Goal: Information Seeking & Learning: Check status

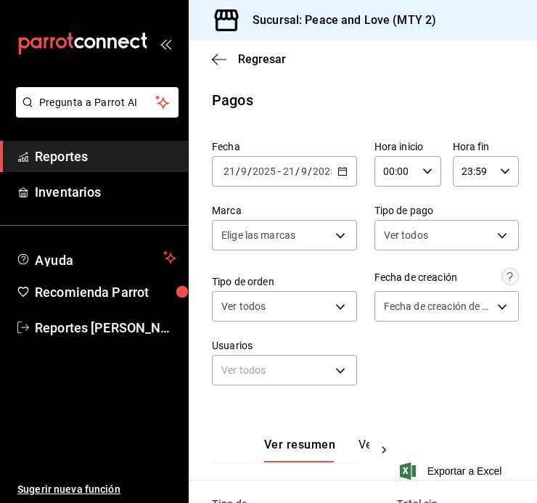
scroll to position [348, 0]
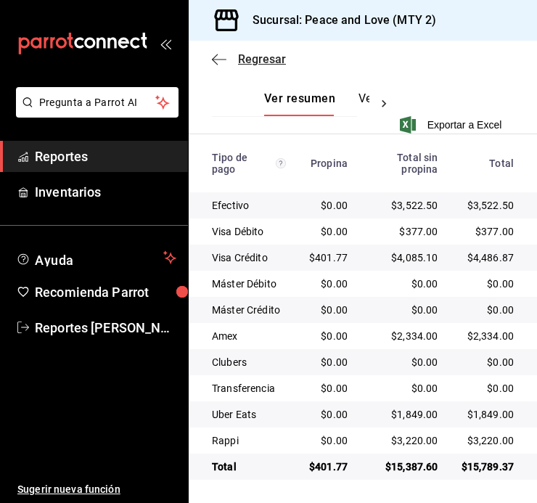
click at [261, 63] on span "Regresar" at bounding box center [262, 59] width 48 height 14
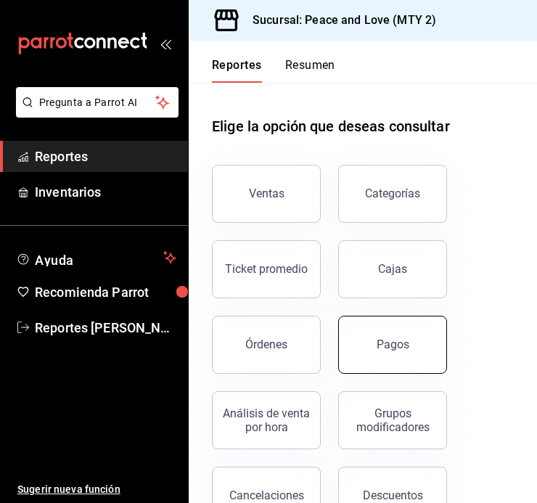
click at [370, 350] on button "Pagos" at bounding box center [392, 345] width 109 height 58
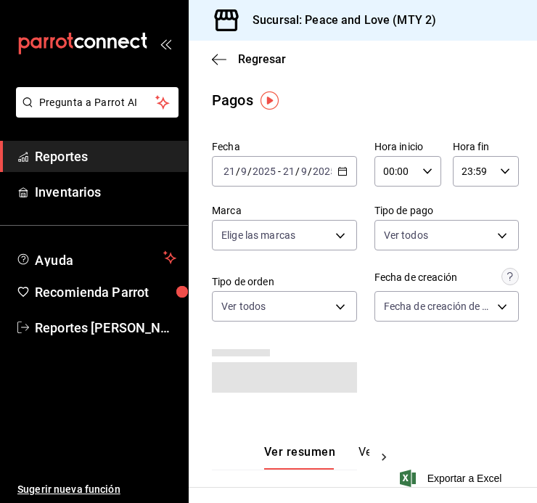
click at [295, 173] on input "21" at bounding box center [288, 171] width 13 height 12
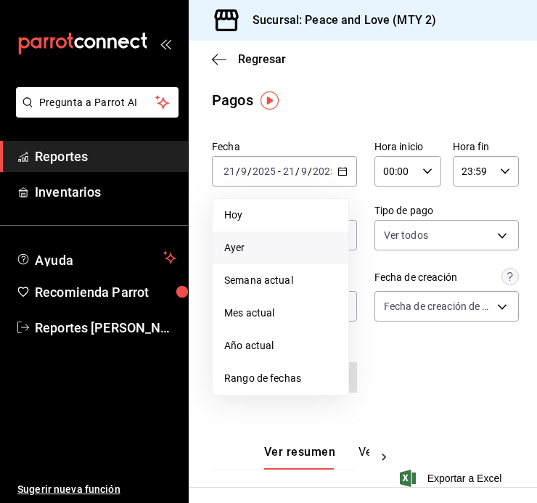
click at [271, 240] on li "Ayer" at bounding box center [281, 247] width 136 height 33
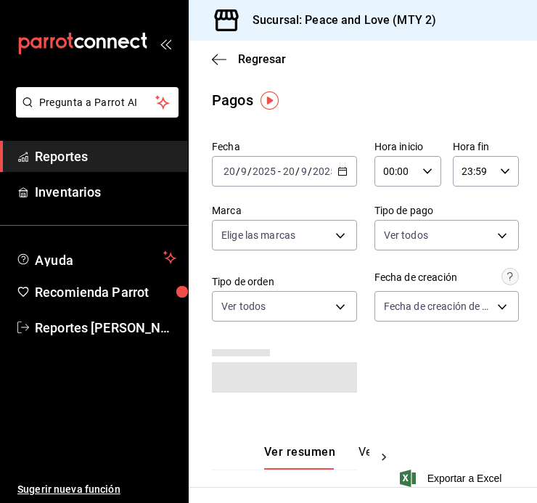
click at [403, 176] on input "00:00" at bounding box center [395, 171] width 42 height 29
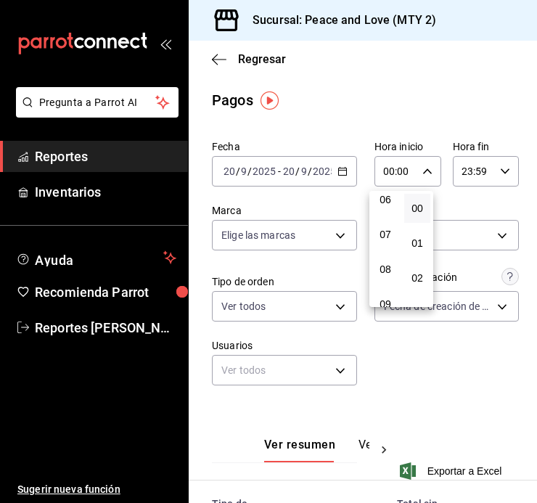
scroll to position [290, 0]
click at [255, 60] on div at bounding box center [268, 251] width 537 height 503
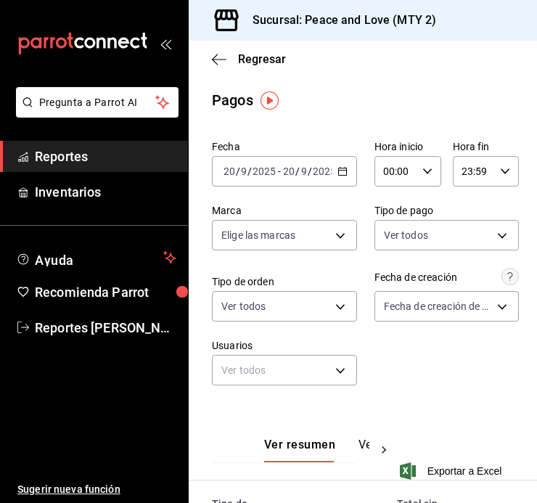
click at [255, 60] on span "Regresar" at bounding box center [262, 59] width 48 height 14
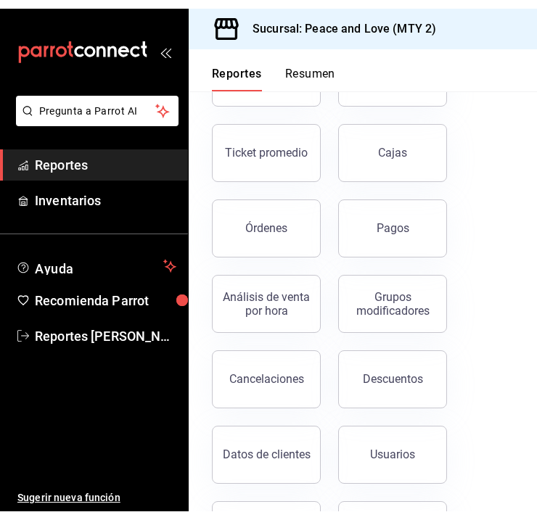
scroll to position [200, 0]
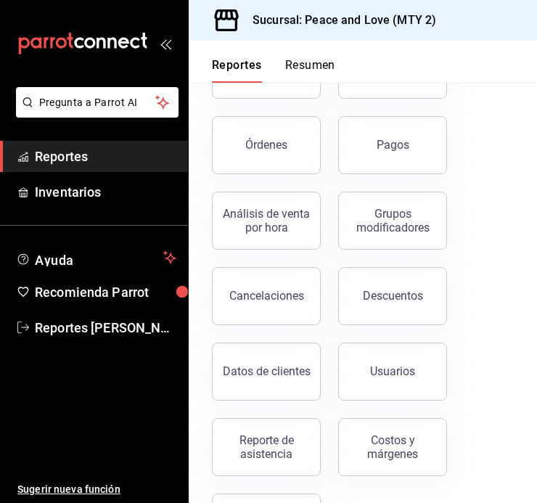
click at [290, 438] on div "Reporte de asistencia" at bounding box center [266, 447] width 90 height 28
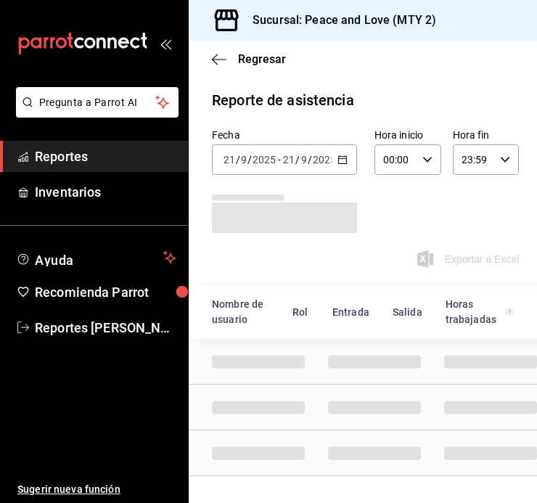
click at [323, 157] on input "2025" at bounding box center [324, 160] width 25 height 12
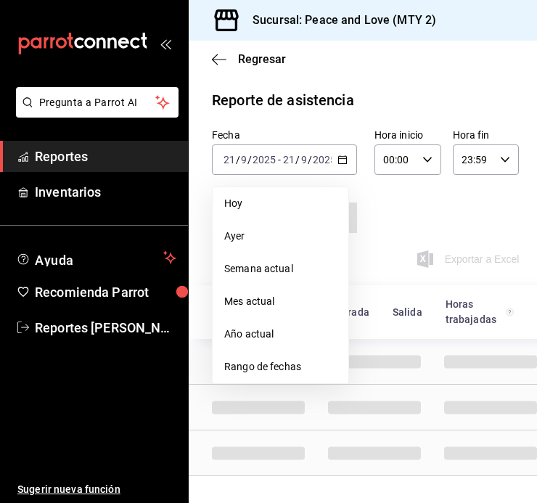
click at [279, 227] on li "Ayer" at bounding box center [281, 236] width 136 height 33
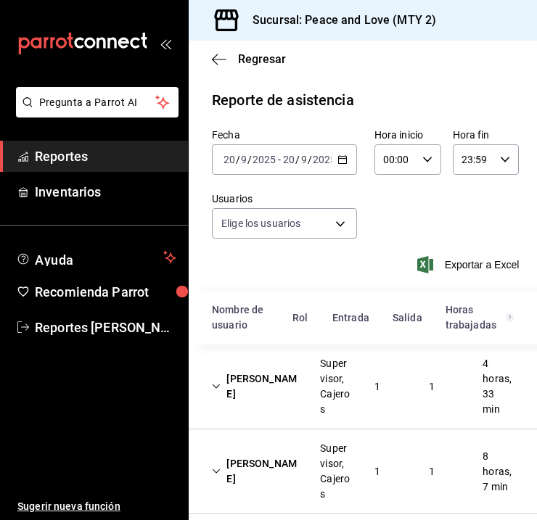
type input "df716115-a66c-409e-928d-ee082c8a1897,7ad74d14-eb0f-4077-9c12-ec4012b952b2,6a0dd…"
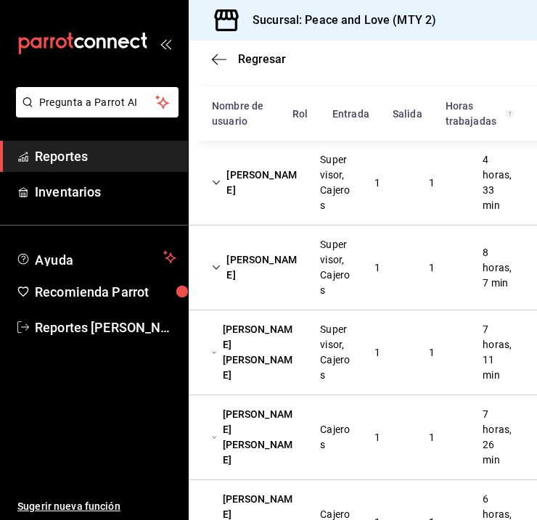
scroll to position [213, 0]
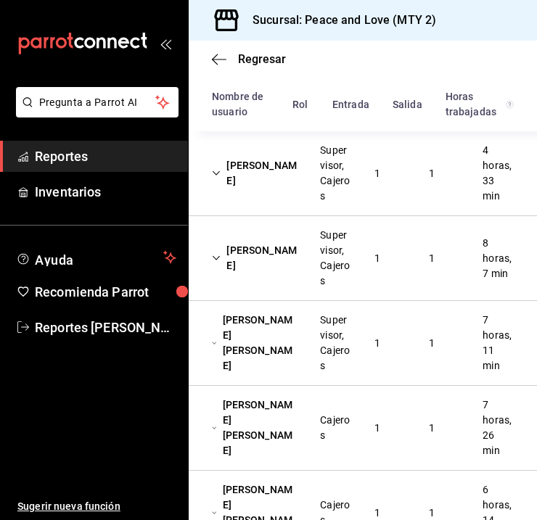
click at [382, 359] on div "[PERSON_NAME] [PERSON_NAME] Supervisor, Cajeros 1 1 7 horas, 11 min" at bounding box center [363, 343] width 348 height 85
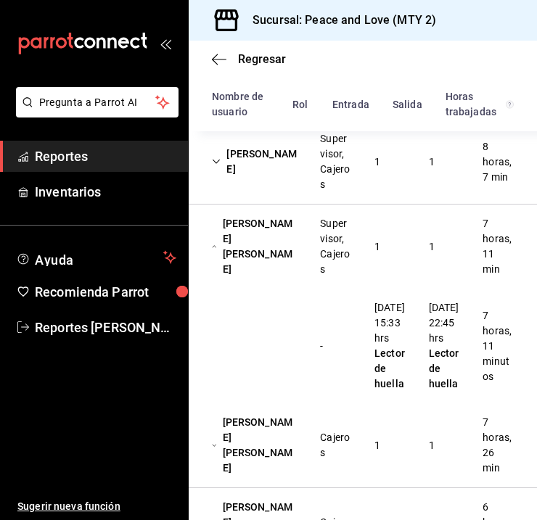
scroll to position [361, 0]
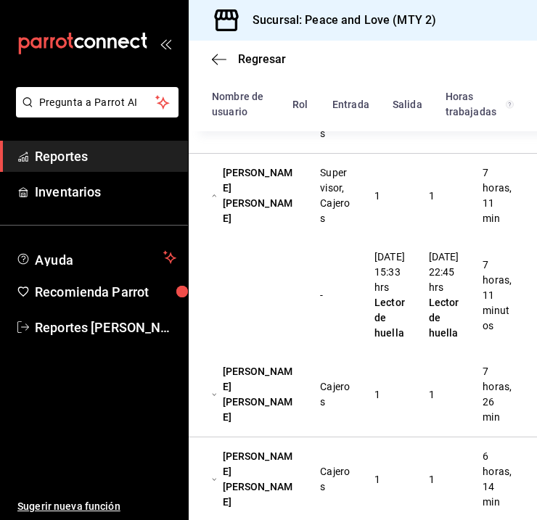
click at [395, 419] on div "[PERSON_NAME] [PERSON_NAME] Cajeros 1 1 7 horas, 26 min" at bounding box center [363, 395] width 348 height 85
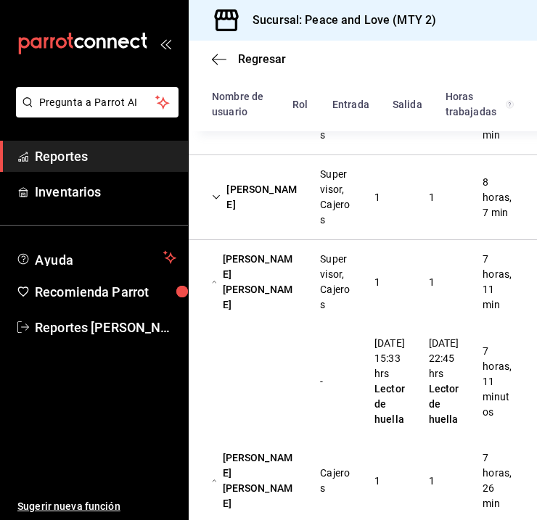
scroll to position [171, 0]
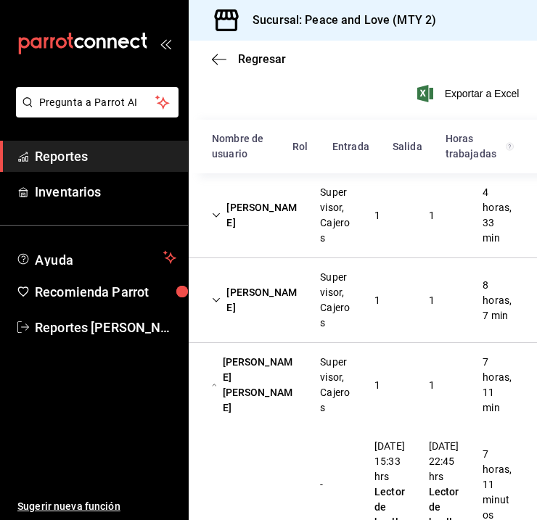
click at [393, 231] on div "[PERSON_NAME] Supervisor, Cajeros 1 1 4 horas, 33 min" at bounding box center [363, 215] width 348 height 85
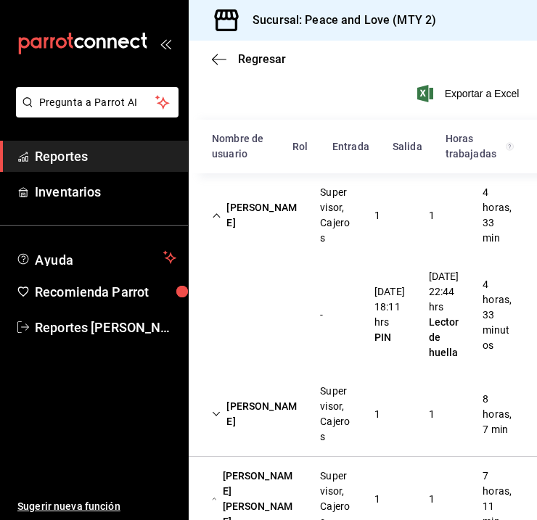
scroll to position [0, 0]
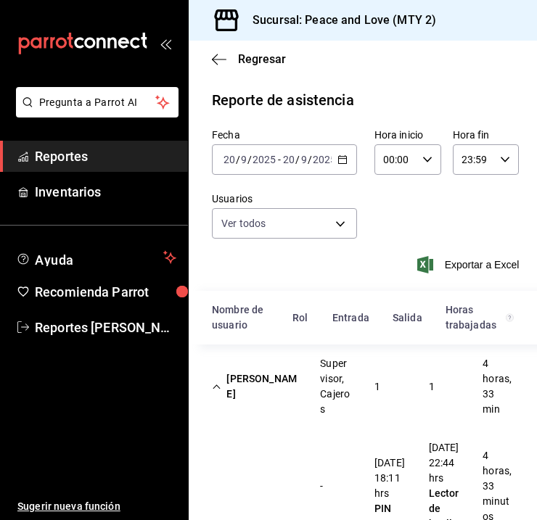
click at [242, 66] on div "Regresar" at bounding box center [363, 59] width 348 height 37
click at [253, 61] on span "Regresar" at bounding box center [262, 59] width 48 height 14
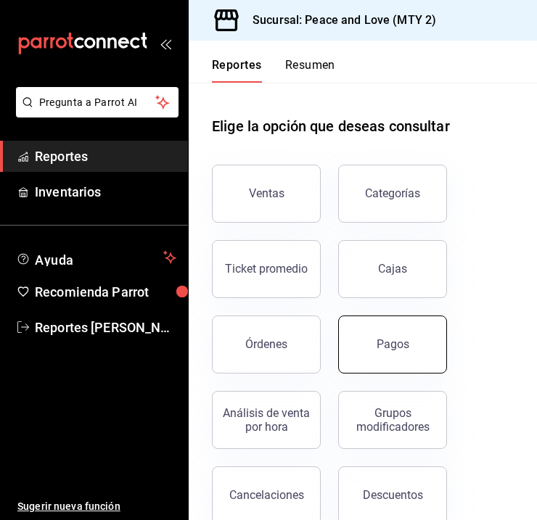
click at [395, 326] on button "Pagos" at bounding box center [392, 345] width 109 height 58
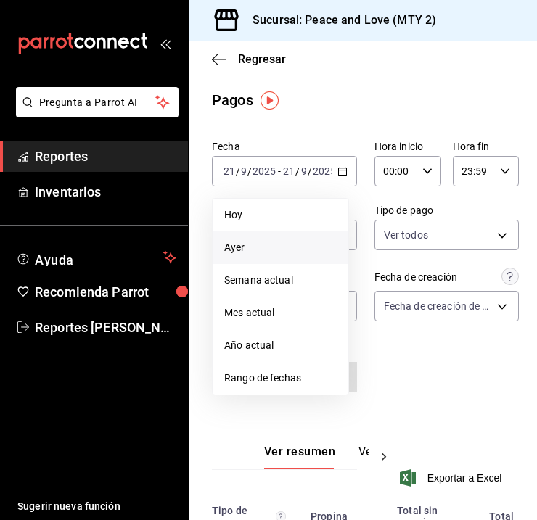
click at [269, 241] on span "Ayer" at bounding box center [280, 247] width 112 height 15
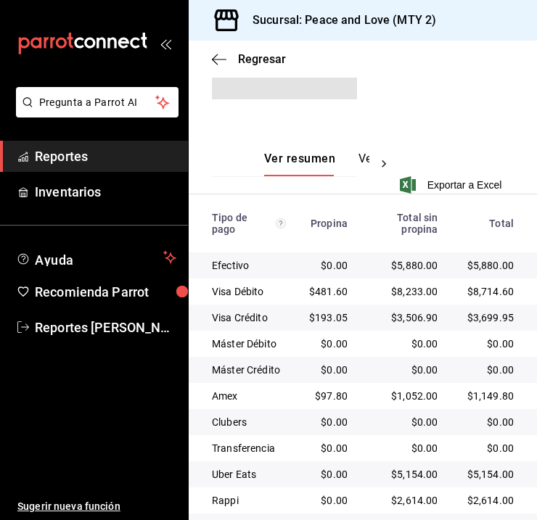
scroll to position [305, 0]
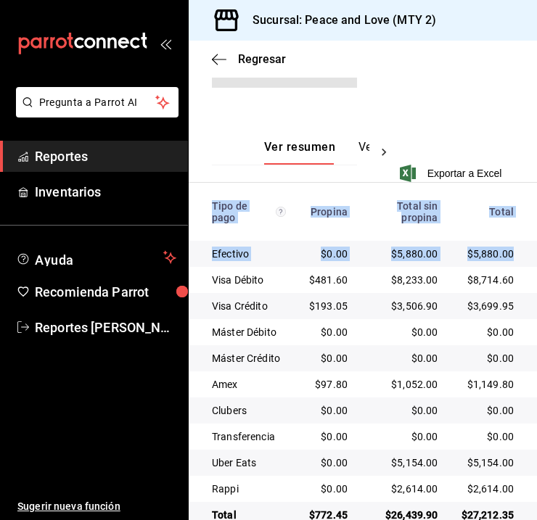
drag, startPoint x: 525, startPoint y: 245, endPoint x: 525, endPoint y: 167, distance: 78.4
click at [510, 86] on div "Fecha [DATE] [DATE] - [DATE] [DATE] Hora inicio 00:00 Hora inicio Hora fin 23:5…" at bounding box center [363, 178] width 348 height 699
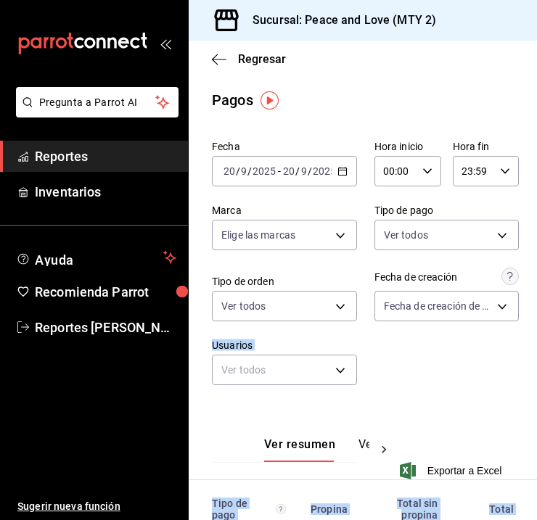
click at [320, 502] on div "Propina" at bounding box center [328, 510] width 38 height 12
drag, startPoint x: 264, startPoint y: 480, endPoint x: 254, endPoint y: 480, distance: 10.2
click at [263, 480] on th "Tipo de pago" at bounding box center [243, 509] width 109 height 58
click at [245, 502] on div "Tipo de pago" at bounding box center [249, 509] width 74 height 23
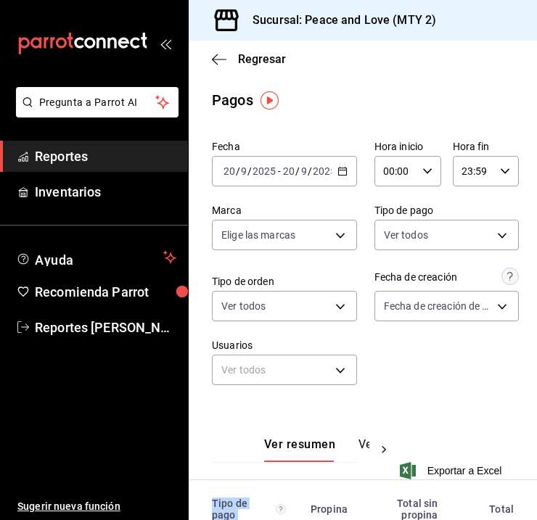
click at [245, 502] on div "Tipo de pago" at bounding box center [249, 509] width 74 height 23
click at [239, 496] on th "Tipo de pago" at bounding box center [243, 509] width 109 height 58
click at [242, 495] on th "Tipo de pago" at bounding box center [243, 509] width 109 height 58
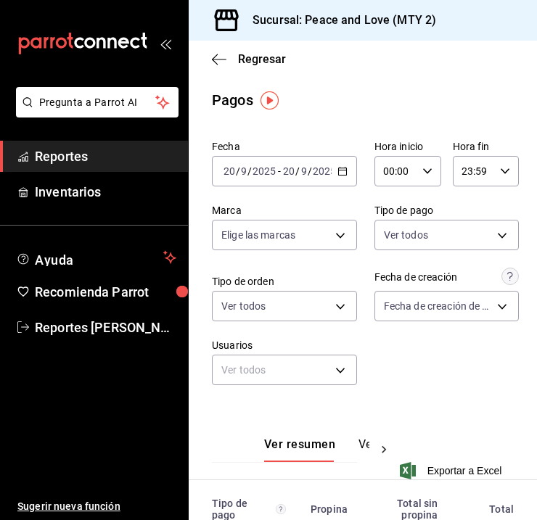
click at [405, 171] on input "00:00" at bounding box center [395, 171] width 42 height 29
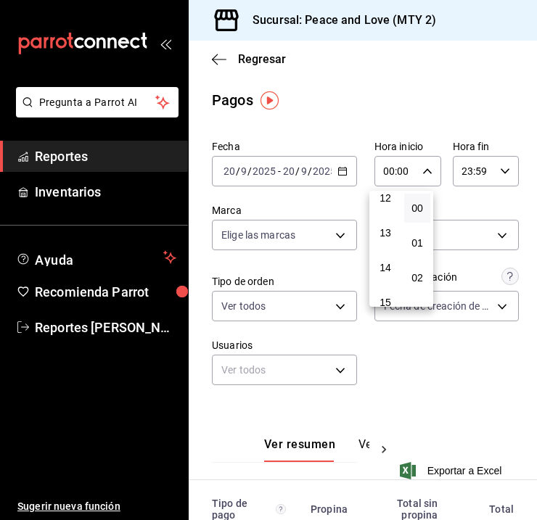
scroll to position [435, 0]
click at [390, 292] on span "15" at bounding box center [385, 296] width 9 height 12
type input "15:00"
click at [484, 169] on div at bounding box center [268, 260] width 537 height 520
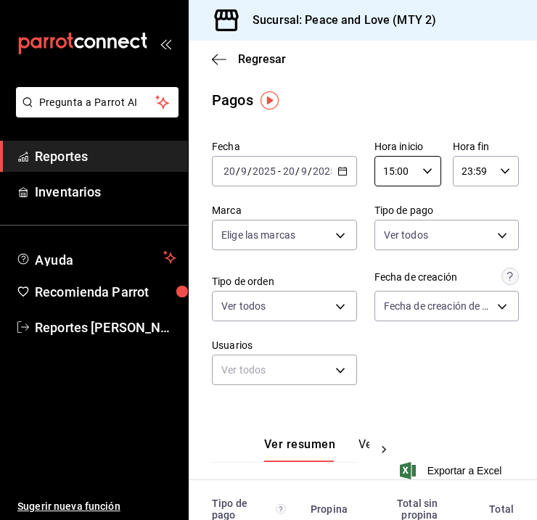
click at [500, 168] on icon "button" at bounding box center [505, 171] width 10 height 10
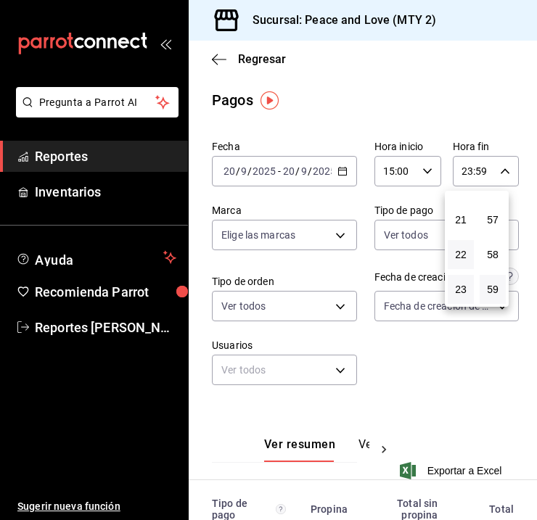
scroll to position [575, 0]
click at [460, 231] on button "17" at bounding box center [461, 225] width 26 height 29
type input "17:59"
click at [533, 147] on div at bounding box center [268, 260] width 537 height 520
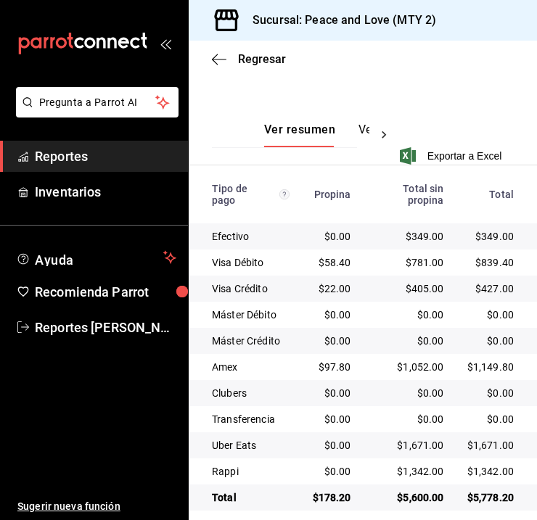
scroll to position [330, 0]
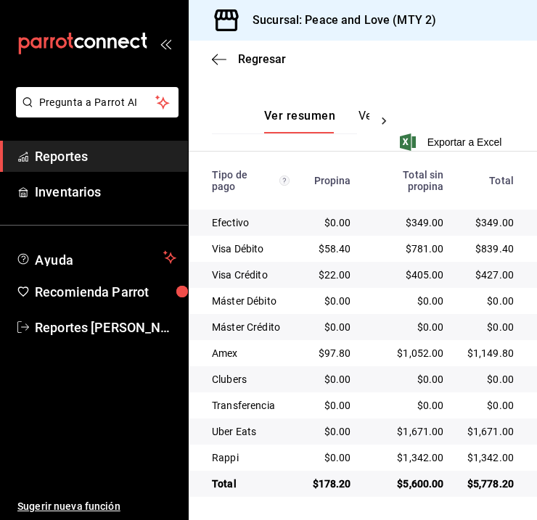
drag, startPoint x: 384, startPoint y: 60, endPoint x: 418, endPoint y: 74, distance: 37.1
click at [385, 60] on div "Regresar" at bounding box center [363, 59] width 348 height 37
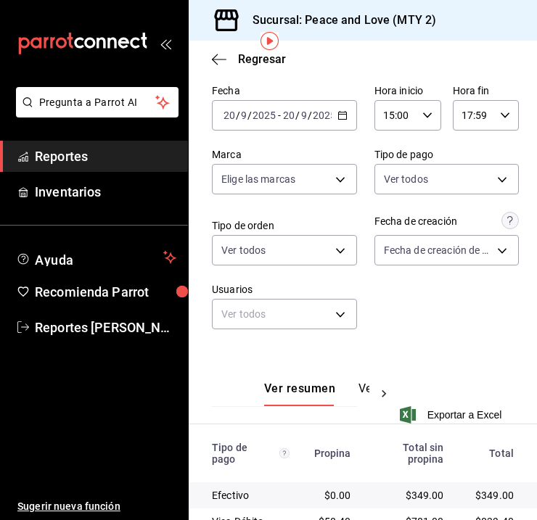
scroll to position [52, 0]
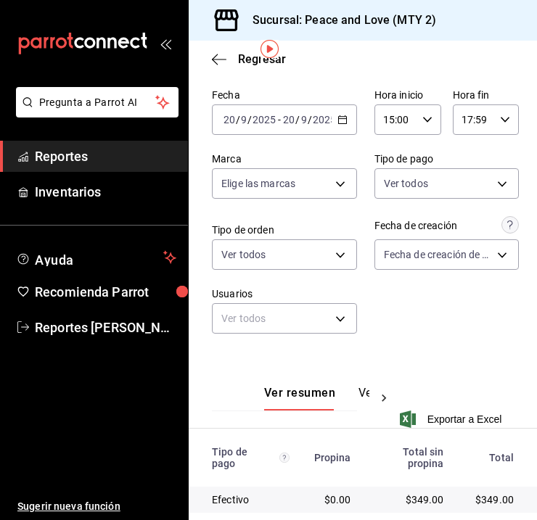
click at [422, 120] on \(Stroke\) "button" at bounding box center [426, 119] width 9 height 5
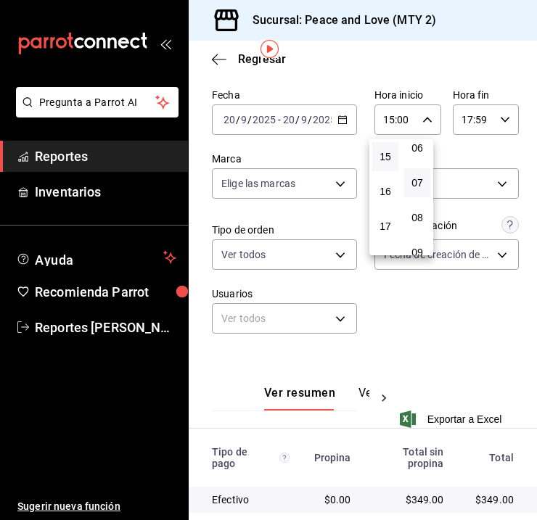
scroll to position [508, 0]
click at [417, 239] on span "17" at bounding box center [417, 241] width 9 height 12
drag, startPoint x: 424, startPoint y: 192, endPoint x: 440, endPoint y: 156, distance: 39.3
click at [440, 157] on div at bounding box center [268, 260] width 537 height 520
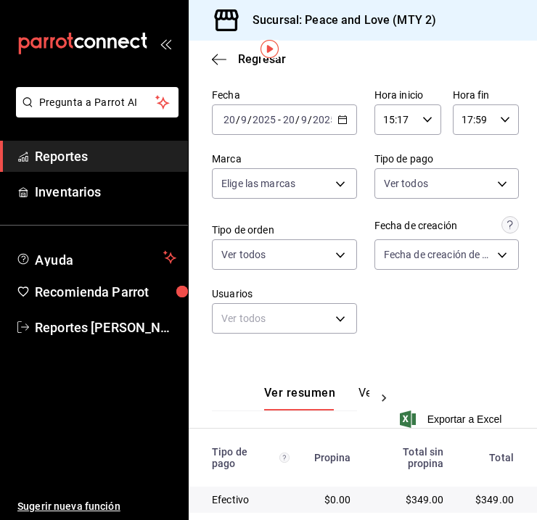
click at [422, 132] on div "15:17 Hora inicio" at bounding box center [407, 119] width 67 height 30
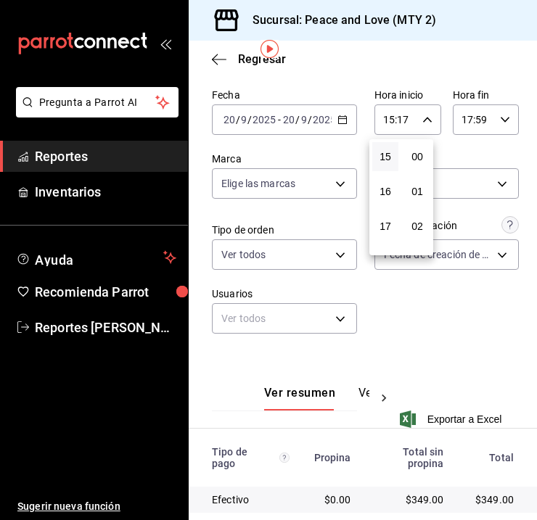
scroll to position [592, 0]
drag, startPoint x: 414, startPoint y: 239, endPoint x: 418, endPoint y: 219, distance: 19.9
click at [418, 219] on button "19" at bounding box center [417, 226] width 26 height 29
click at [417, 199] on button "33" at bounding box center [417, 206] width 26 height 29
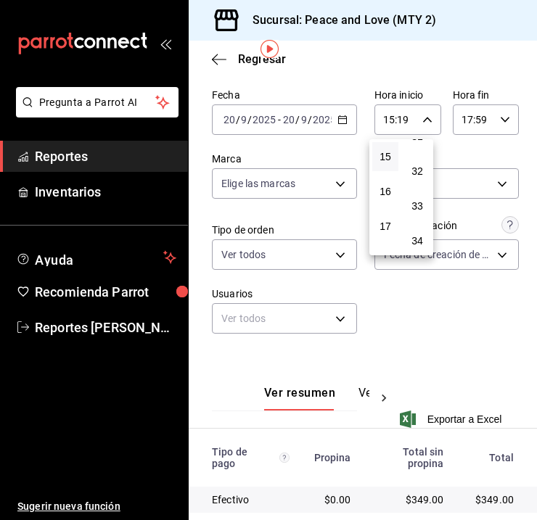
type input "15:33"
click at [462, 152] on div at bounding box center [268, 260] width 537 height 520
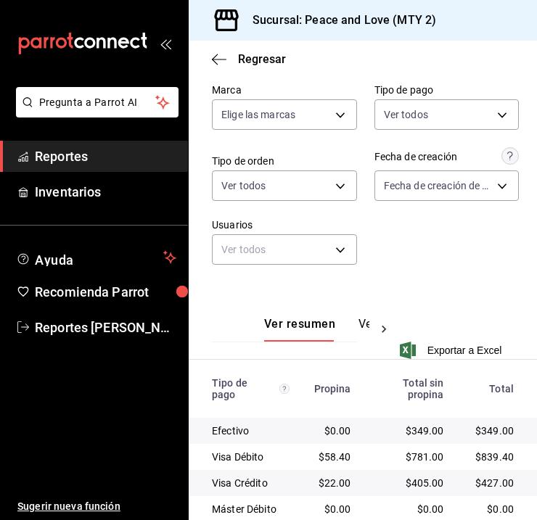
scroll to position [38, 0]
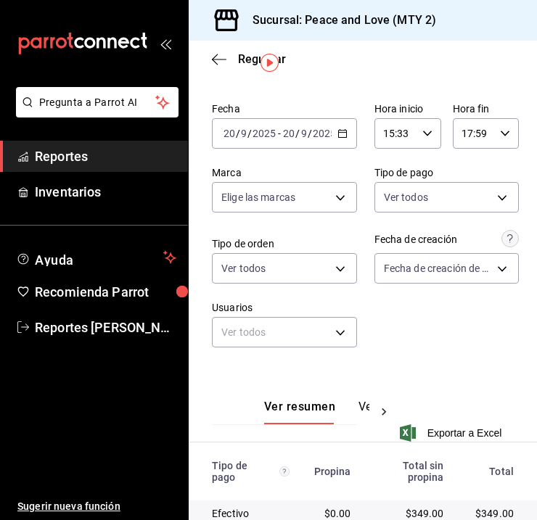
click at [466, 132] on input "17:59" at bounding box center [474, 133] width 42 height 29
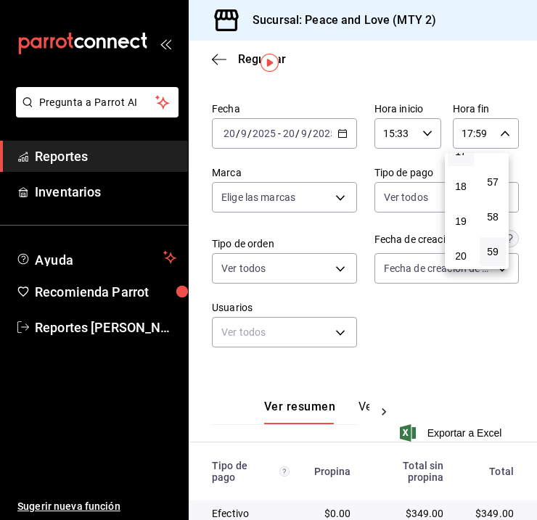
scroll to position [720, 0]
click at [465, 245] on button "23" at bounding box center [461, 251] width 26 height 29
type input "23:59"
click at [520, 216] on div at bounding box center [268, 260] width 537 height 520
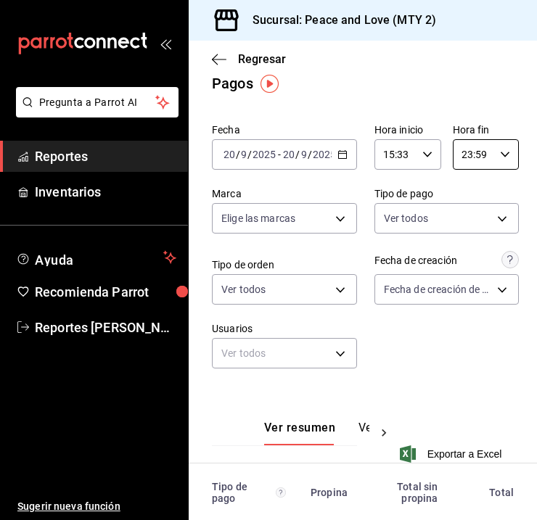
scroll to position [15, 0]
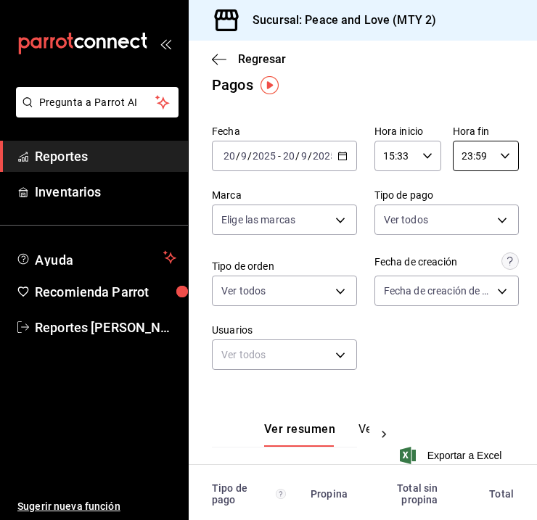
click at [419, 149] on div "15:33 Hora inicio" at bounding box center [407, 156] width 67 height 30
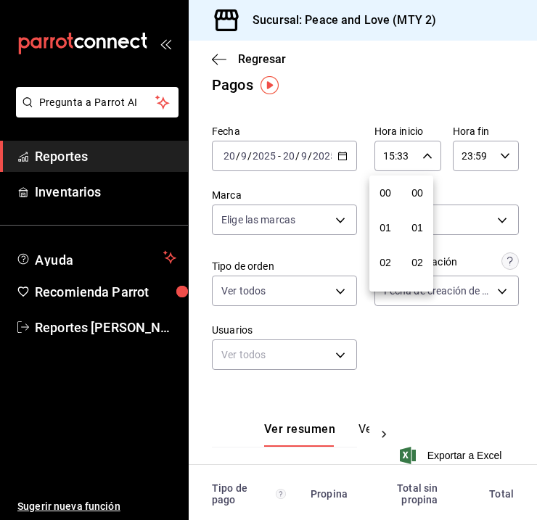
scroll to position [1149, 0]
click at [391, 261] on button "17" at bounding box center [385, 262] width 26 height 29
click at [388, 240] on span "18" at bounding box center [385, 245] width 9 height 12
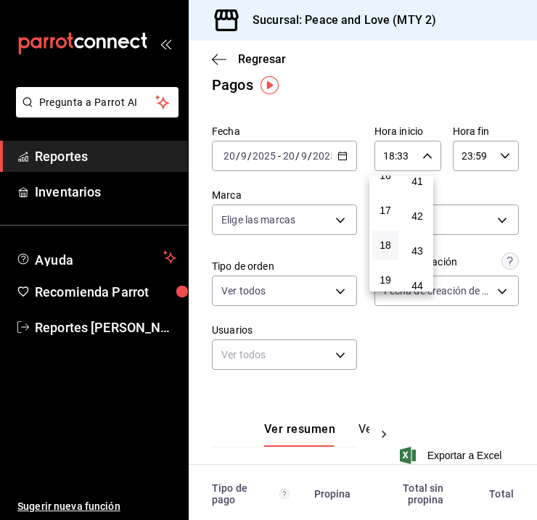
click at [421, 187] on button "41" at bounding box center [417, 181] width 26 height 29
click at [417, 266] on span "54" at bounding box center [417, 272] width 9 height 12
click at [389, 219] on button "17" at bounding box center [385, 210] width 26 height 29
drag, startPoint x: 530, startPoint y: 230, endPoint x: 533, endPoint y: 252, distance: 21.9
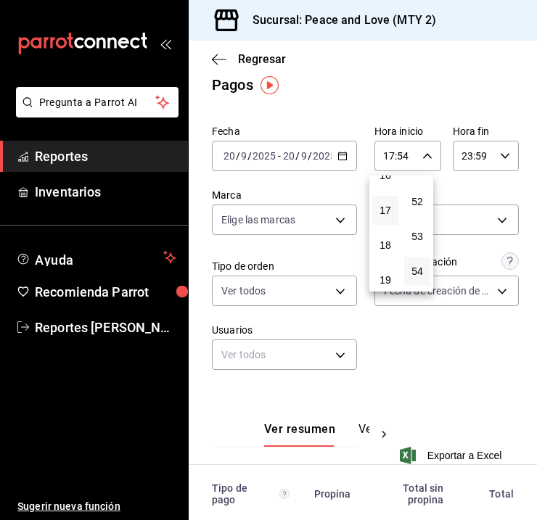
click at [531, 255] on div at bounding box center [268, 260] width 537 height 520
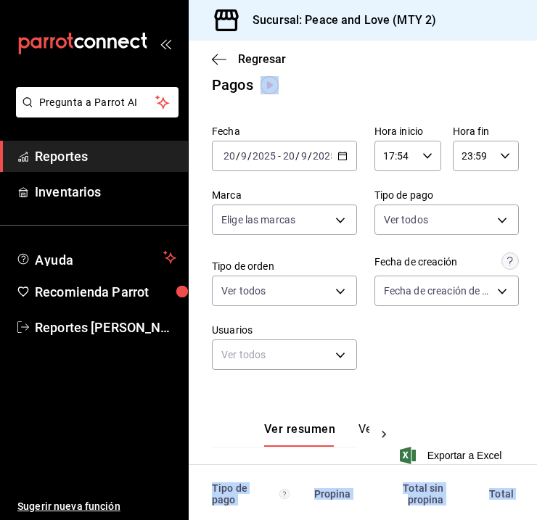
drag, startPoint x: 533, startPoint y: 249, endPoint x: 531, endPoint y: 450, distance: 201.0
click at [525, 324] on div "Fecha [DATE] [DATE] - [DATE] [DATE] Hora inicio 17:54 Hora inicio Hora fin 23:5…" at bounding box center [363, 465] width 348 height 692
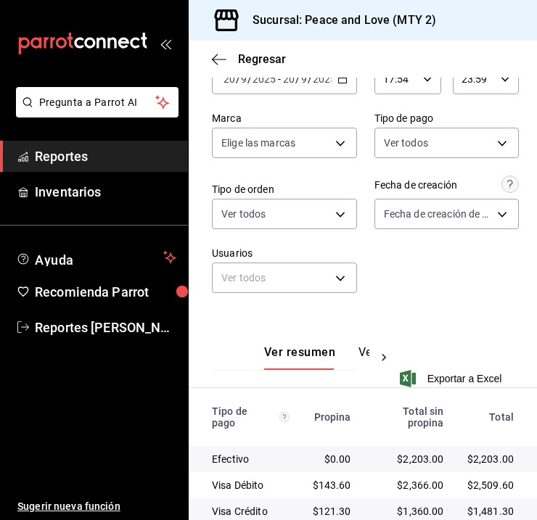
scroll to position [62, 0]
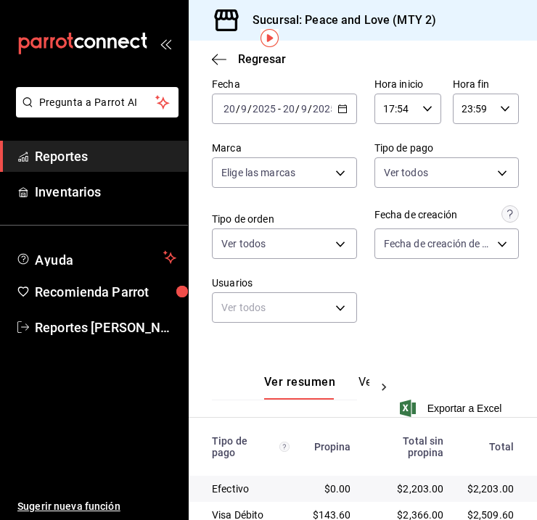
click at [477, 105] on input "23:59" at bounding box center [474, 108] width 42 height 29
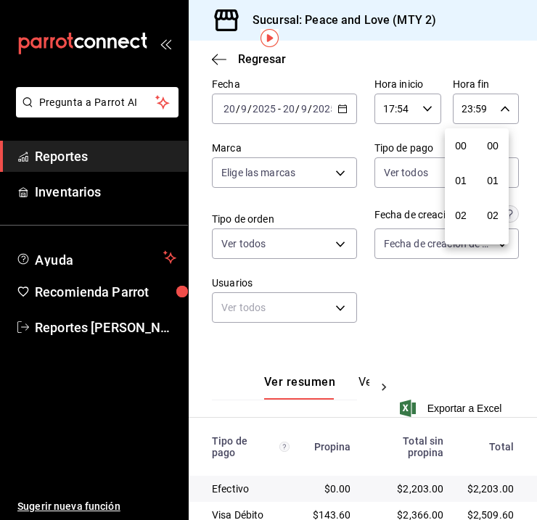
scroll to position [1974, 0]
click at [415, 108] on div at bounding box center [268, 260] width 537 height 520
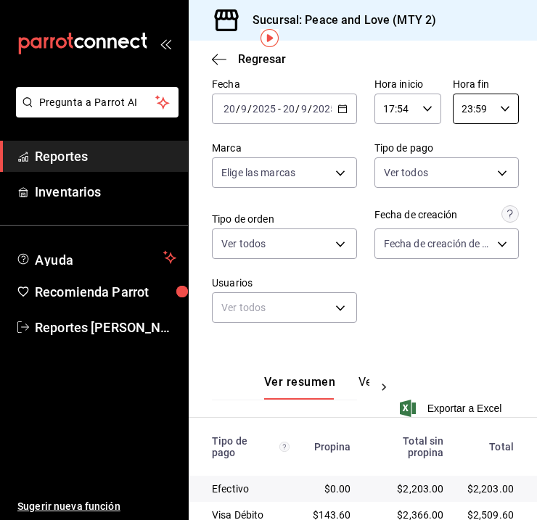
click at [422, 109] on \(Stroke\) "button" at bounding box center [426, 108] width 9 height 5
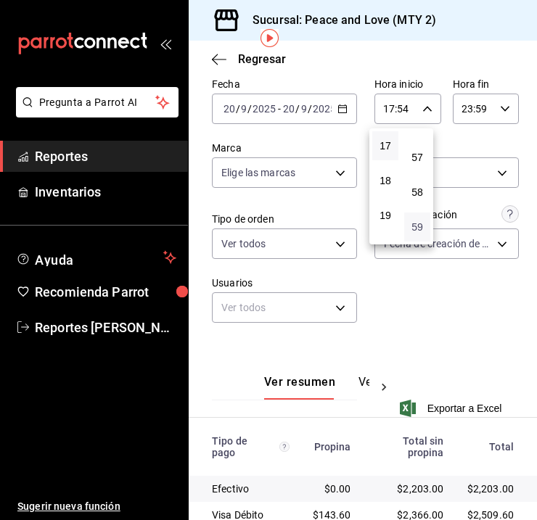
click at [417, 226] on span "59" at bounding box center [417, 227] width 9 height 12
click at [521, 192] on div at bounding box center [268, 260] width 537 height 520
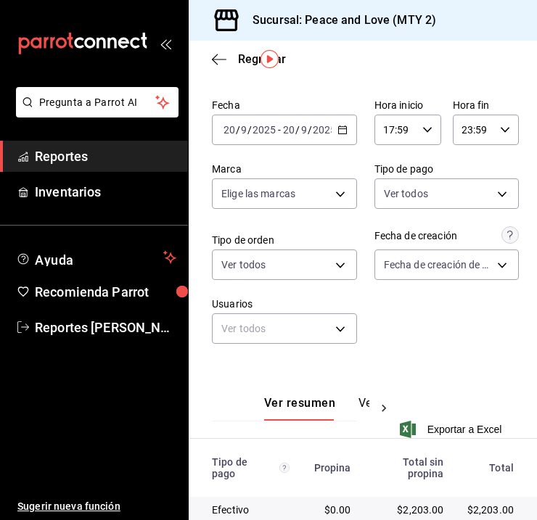
scroll to position [40, 0]
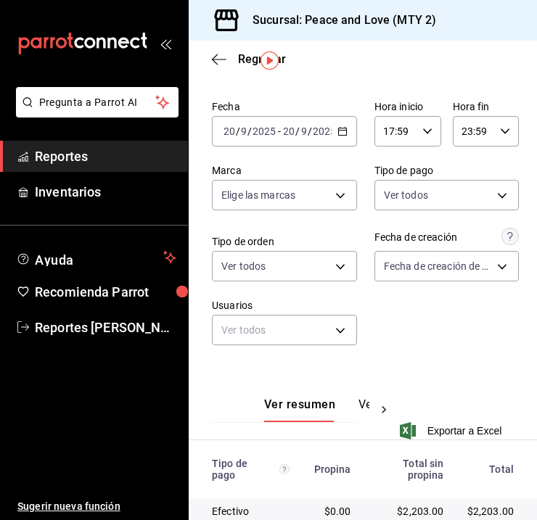
click at [422, 128] on icon "button" at bounding box center [427, 131] width 10 height 10
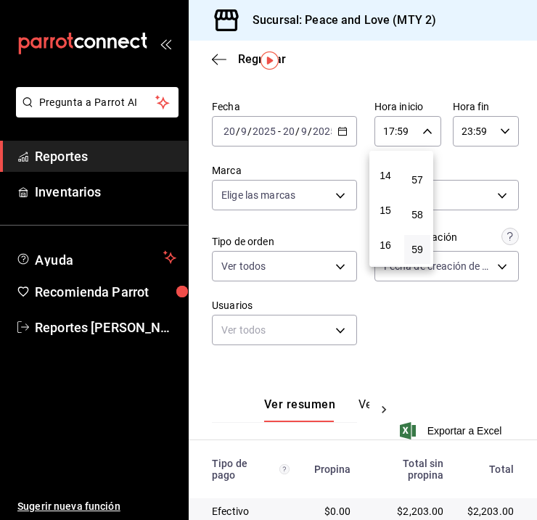
scroll to position [502, 0]
click at [385, 185] on span "15" at bounding box center [385, 189] width 9 height 12
click at [381, 158] on span "14" at bounding box center [385, 154] width 9 height 12
type input "14:59"
click at [532, 171] on div at bounding box center [268, 260] width 537 height 520
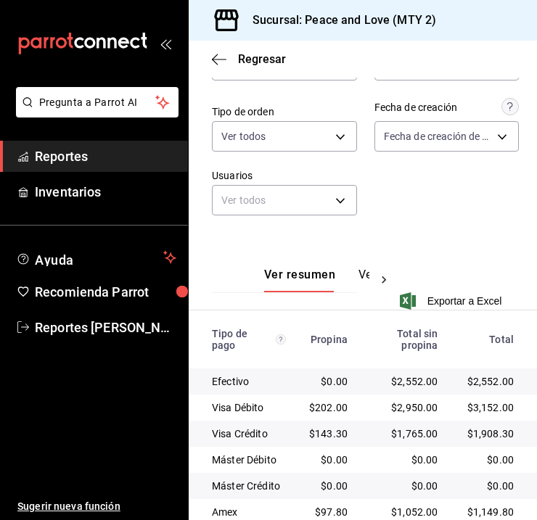
scroll to position [330, 0]
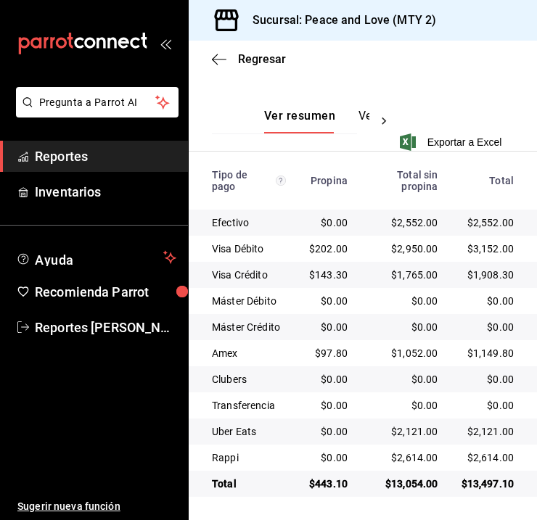
click at [242, 66] on div "Regresar" at bounding box center [363, 59] width 348 height 37
click at [246, 65] on span "Regresar" at bounding box center [262, 59] width 48 height 14
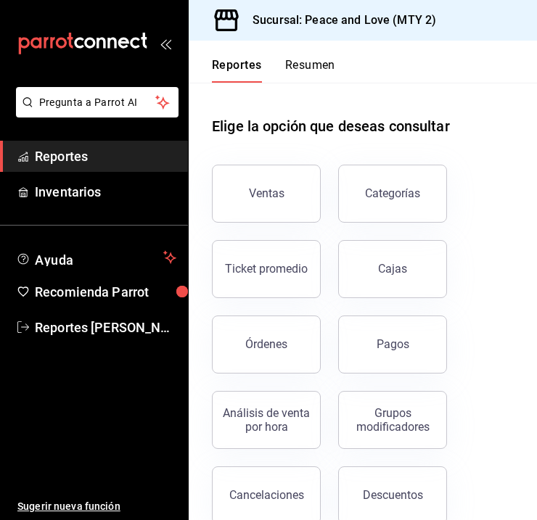
scroll to position [36, 0]
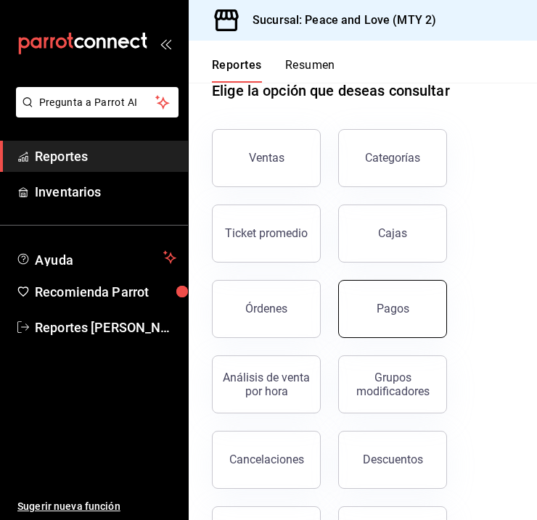
click at [347, 296] on button "Pagos" at bounding box center [392, 309] width 109 height 58
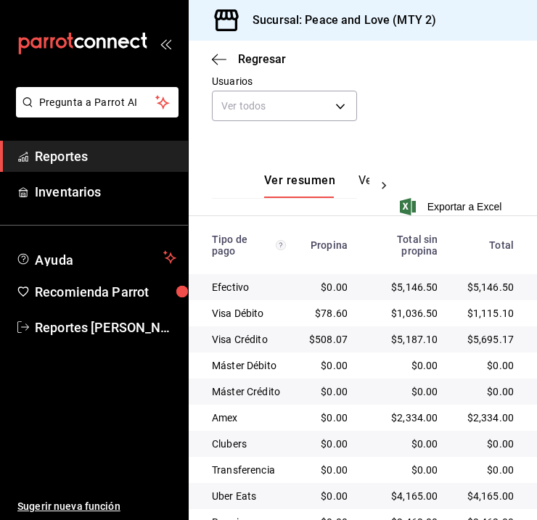
scroll to position [330, 0]
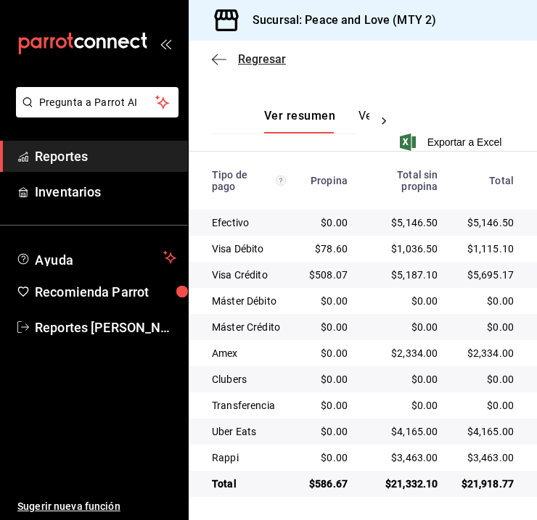
click at [236, 65] on span "Regresar" at bounding box center [249, 59] width 74 height 14
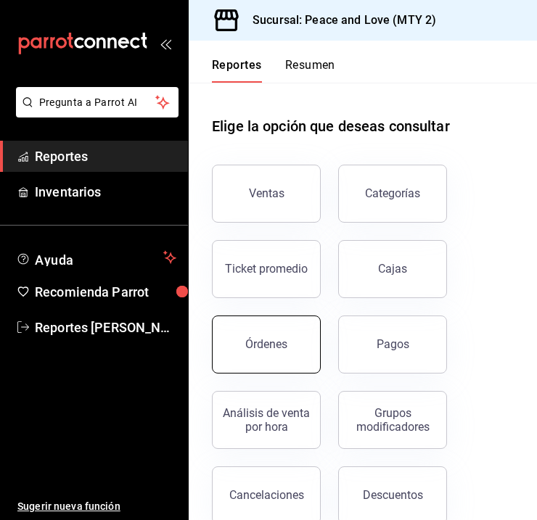
click at [298, 341] on button "Órdenes" at bounding box center [266, 345] width 109 height 58
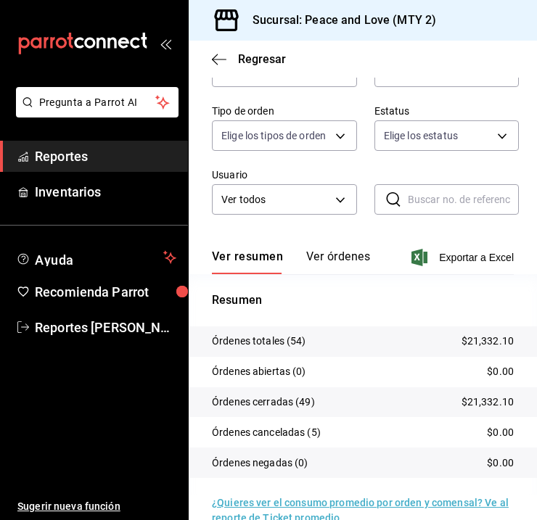
scroll to position [165, 0]
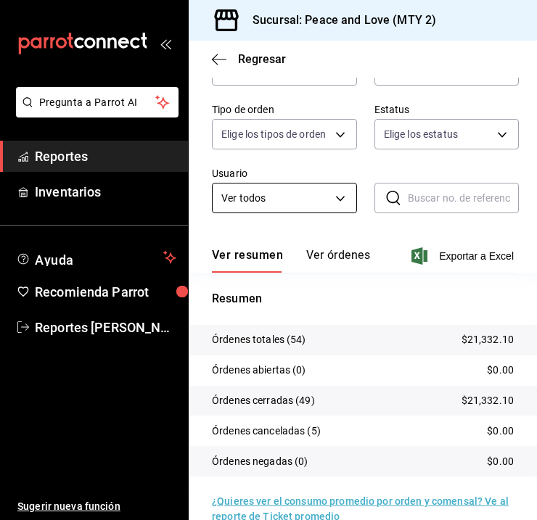
drag, startPoint x: 340, startPoint y: 226, endPoint x: 318, endPoint y: 213, distance: 26.0
click at [340, 226] on div "Fecha [DATE] [DATE] - [DATE] [DATE] Hora inicio 00:00 Hora inicio Hora fin 23:5…" at bounding box center [363, 100] width 302 height 261
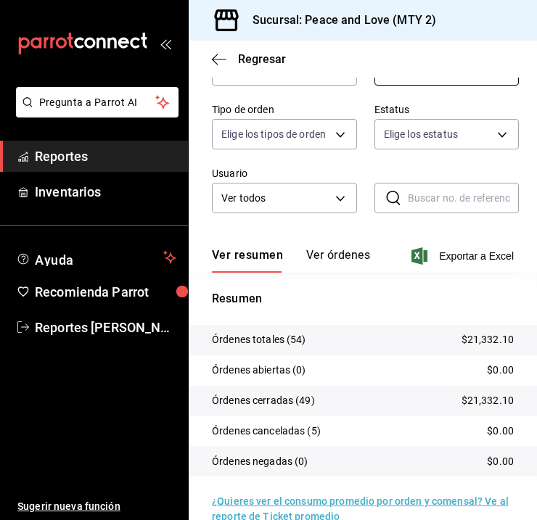
click at [446, 82] on body "Pregunta a Parrot AI Reportes Inventarios Ayuda Recomienda Parrot Reportes [PER…" at bounding box center [268, 260] width 537 height 520
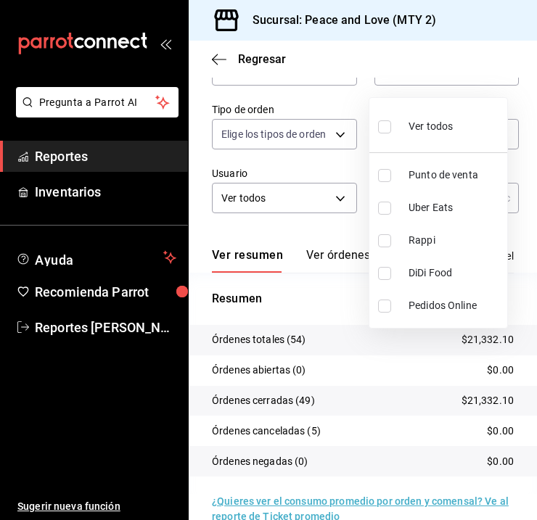
click at [382, 208] on input "checkbox" at bounding box center [384, 208] width 13 height 13
checkbox input "true"
type input "UBER_EATS"
drag, startPoint x: 381, startPoint y: 240, endPoint x: 385, endPoint y: 228, distance: 12.9
click at [381, 240] on input "checkbox" at bounding box center [384, 240] width 13 height 13
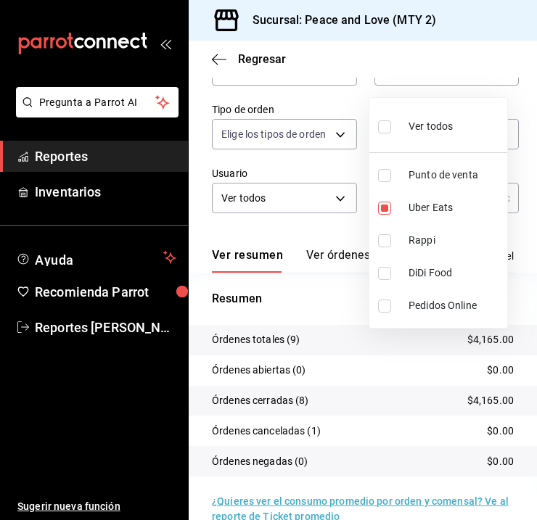
checkbox input "true"
type input "UBER_EATS,RAPPI"
click at [387, 205] on input "checkbox" at bounding box center [384, 208] width 13 height 13
checkbox input "false"
type input "RAPPI"
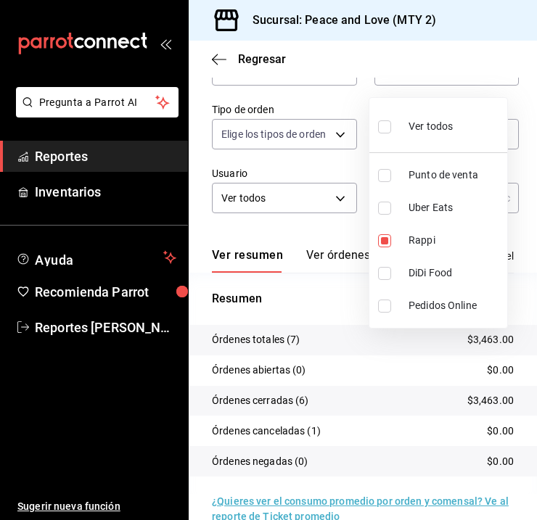
click at [247, 62] on div at bounding box center [268, 260] width 537 height 520
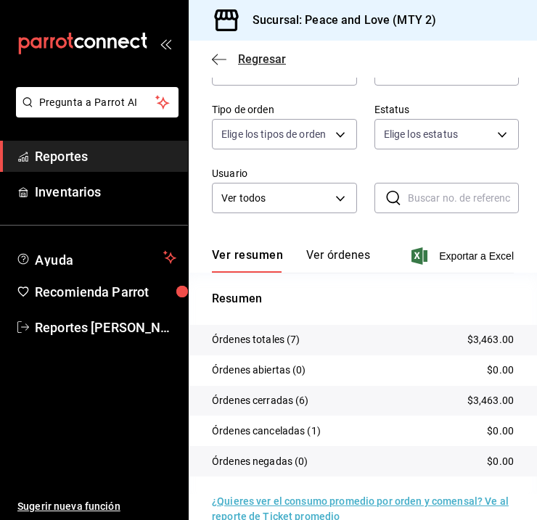
click at [258, 62] on span "Regresar" at bounding box center [262, 59] width 48 height 14
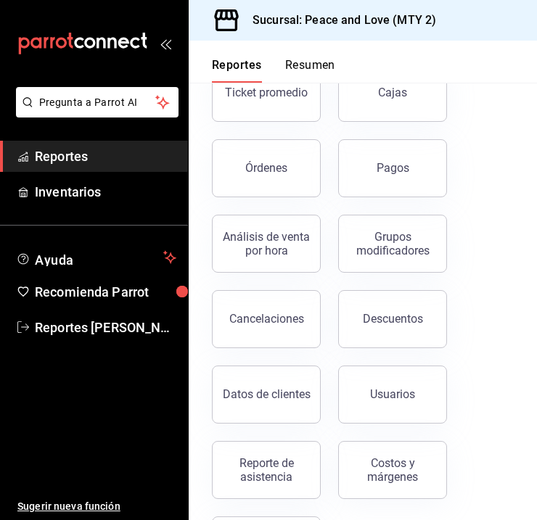
scroll to position [182, 0]
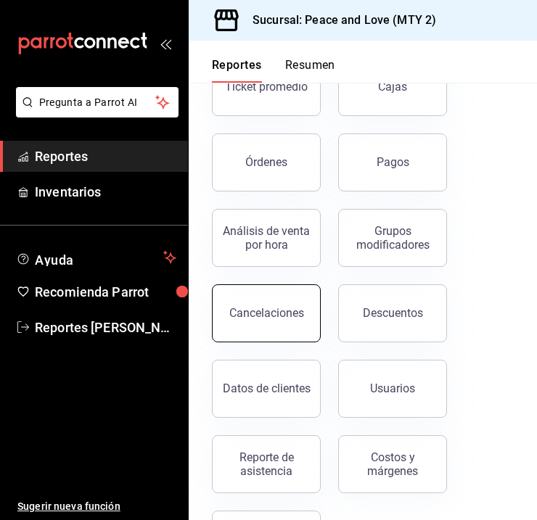
click at [297, 302] on button "Cancelaciones" at bounding box center [266, 313] width 109 height 58
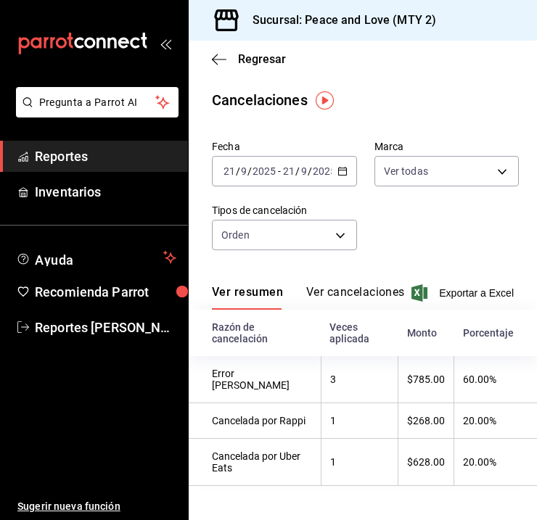
click at [346, 295] on button "Ver cancelaciones" at bounding box center [355, 297] width 99 height 25
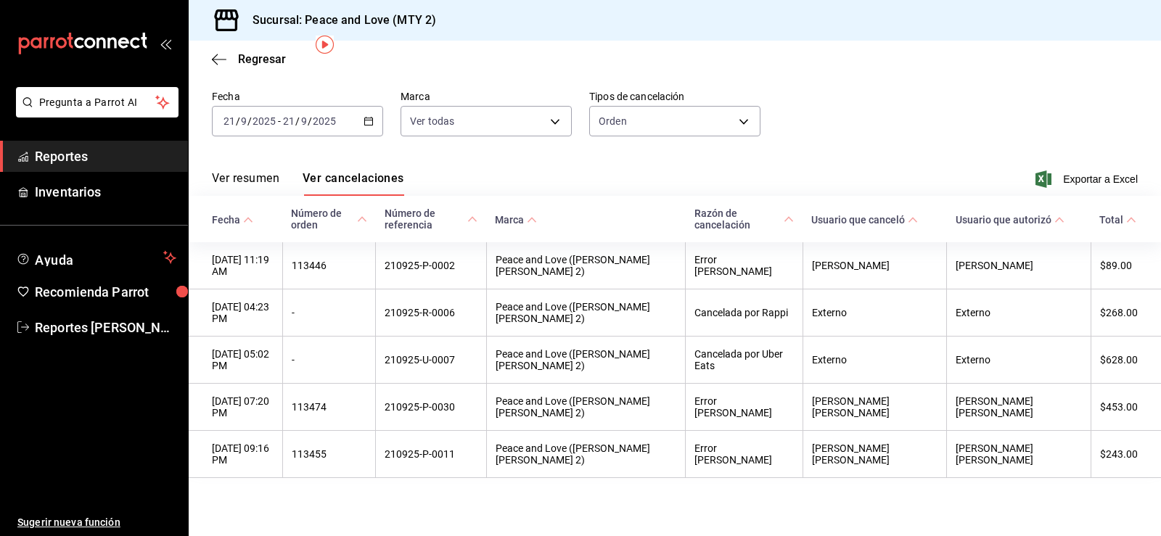
scroll to position [59, 0]
click at [536, 229] on th "Marca" at bounding box center [585, 219] width 199 height 46
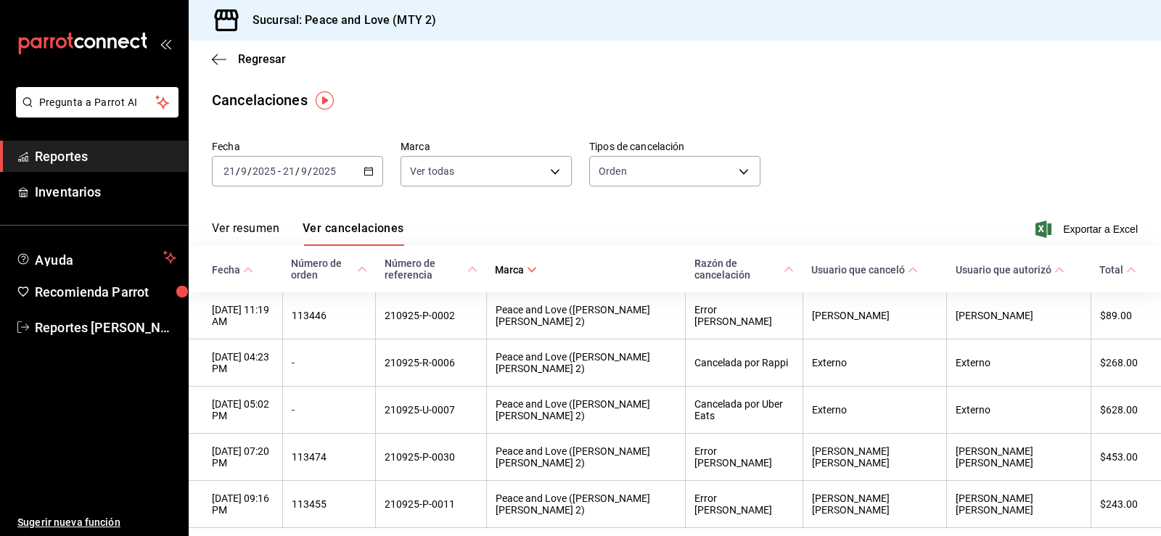
click at [536, 242] on div "Ver resumen Ver cancelaciones Exportar a Excel" at bounding box center [675, 225] width 972 height 42
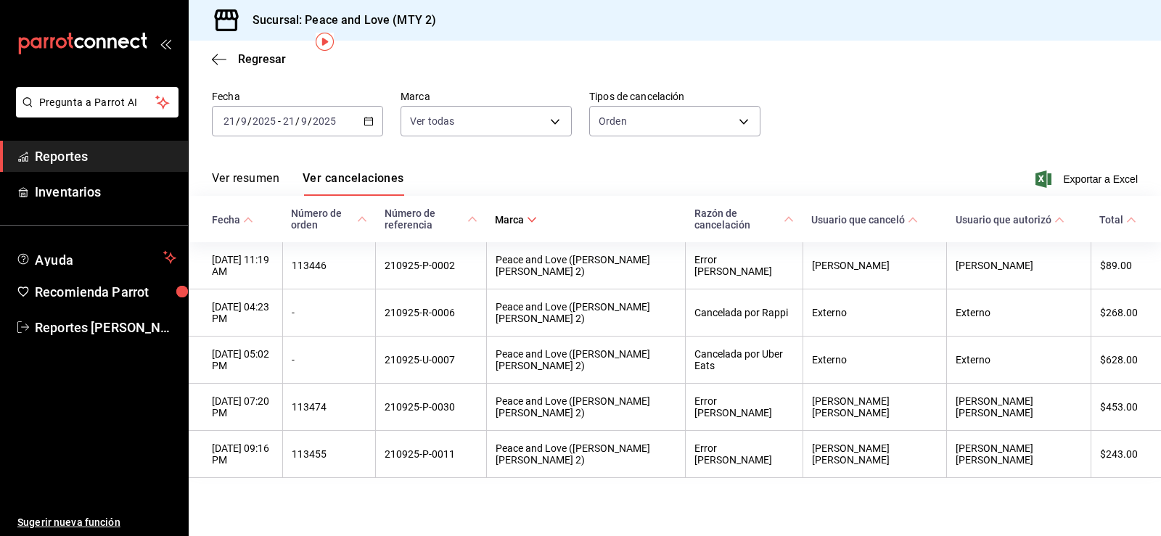
scroll to position [59, 0]
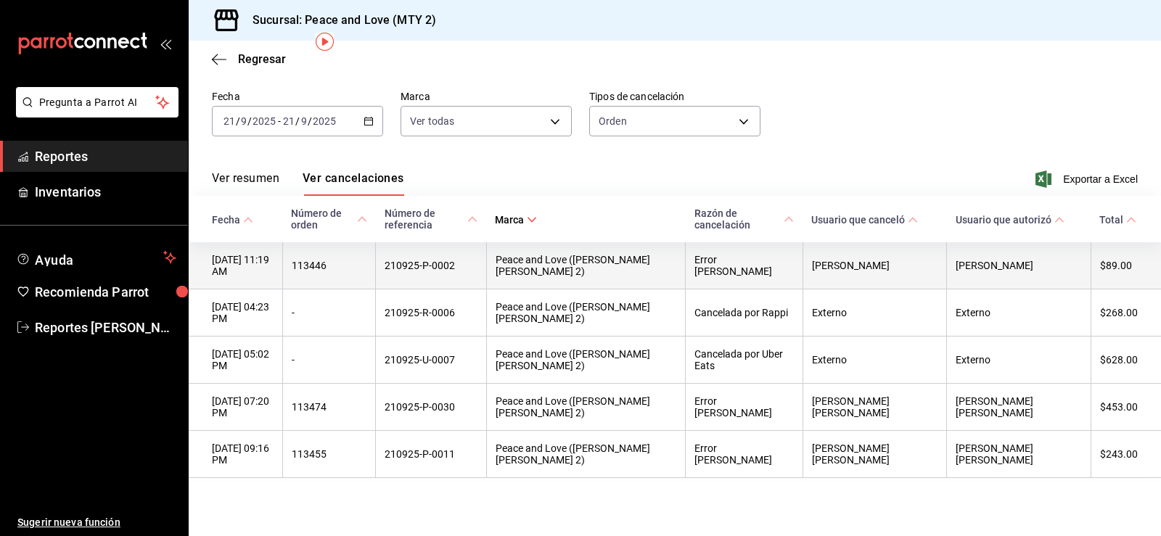
click at [536, 262] on th "[PERSON_NAME]" at bounding box center [875, 265] width 144 height 47
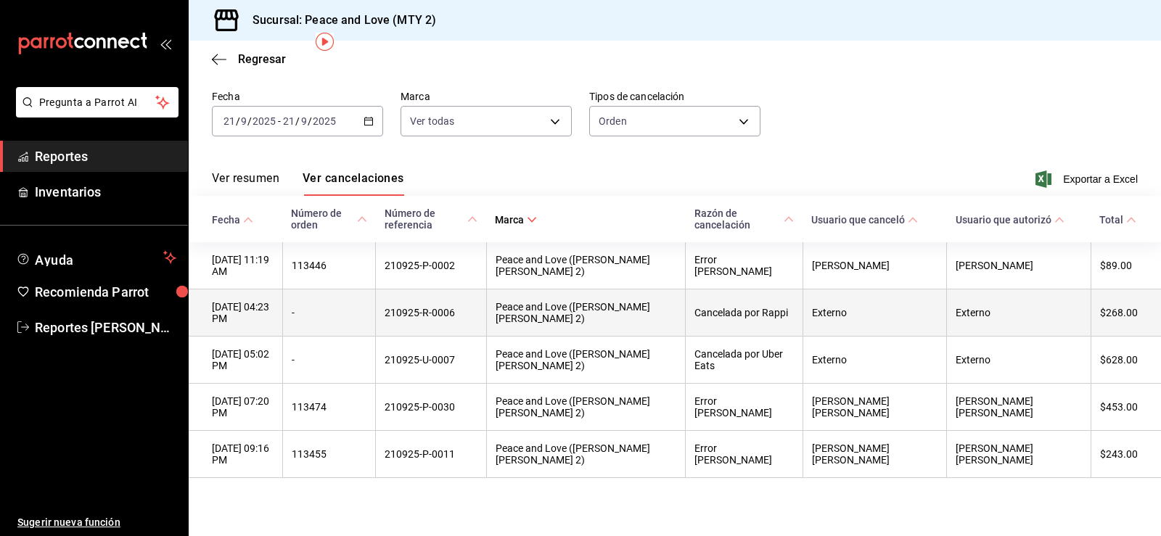
click at [536, 313] on th "Externo" at bounding box center [875, 313] width 144 height 47
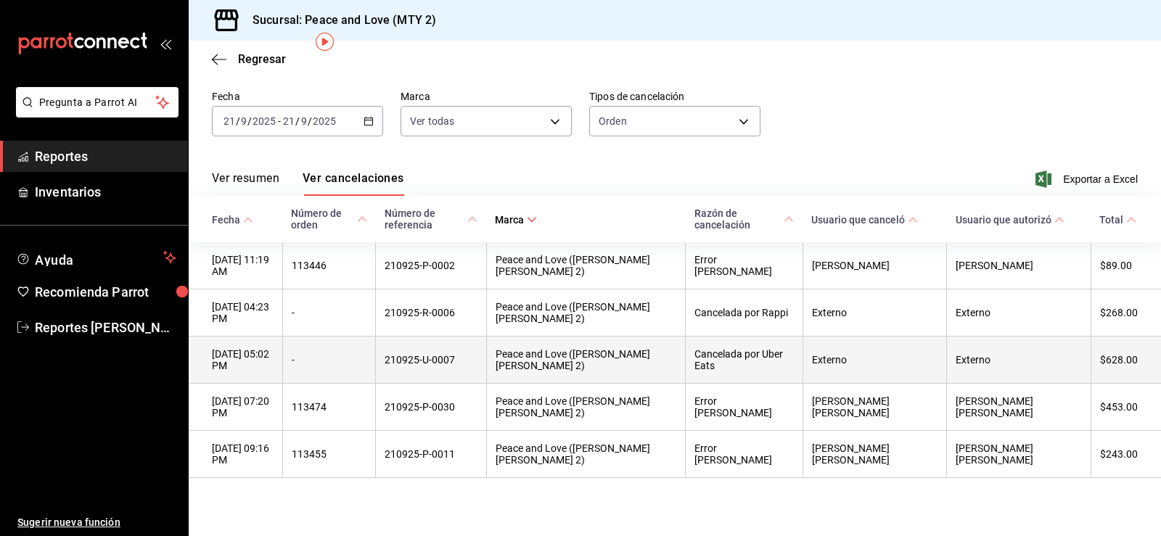
click at [536, 340] on th "Externo" at bounding box center [875, 360] width 144 height 47
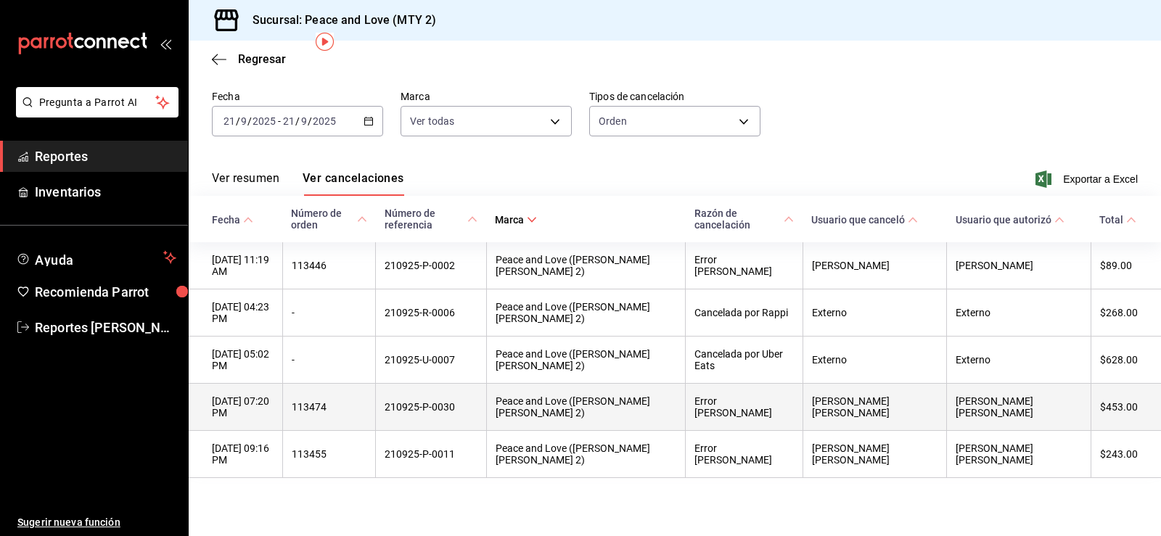
click at [536, 399] on th "[PERSON_NAME] [PERSON_NAME]" at bounding box center [875, 407] width 144 height 47
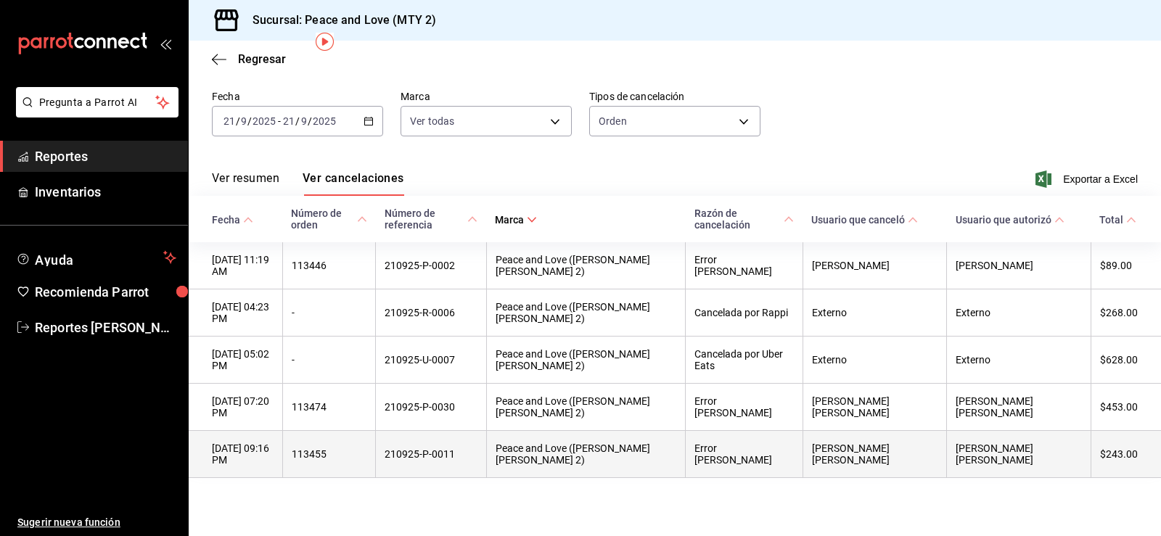
click at [536, 450] on th "[PERSON_NAME] [PERSON_NAME]" at bounding box center [875, 454] width 144 height 47
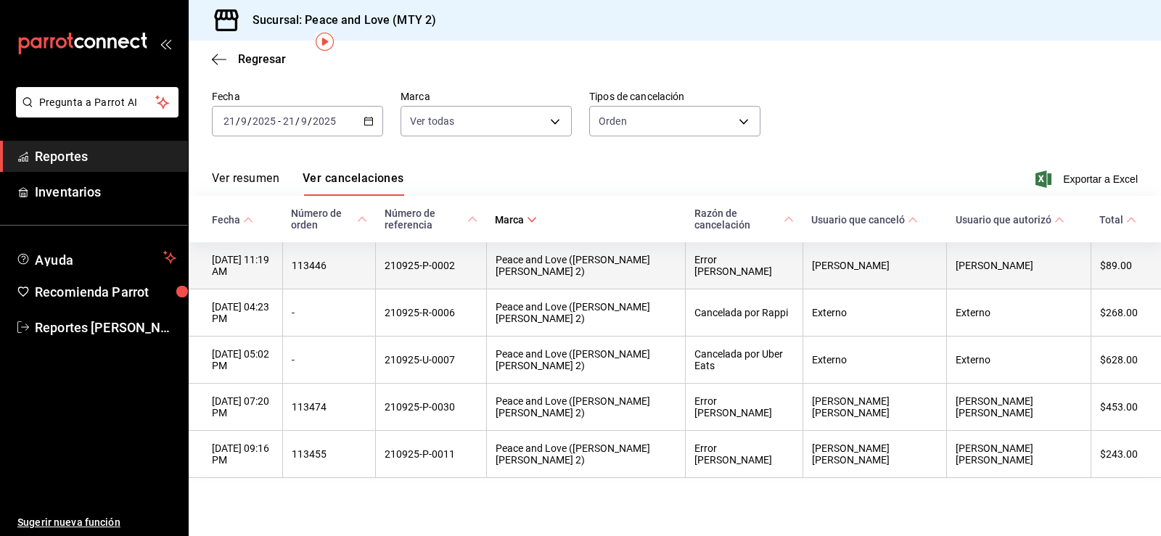
click at [536, 279] on th "Error [PERSON_NAME]" at bounding box center [745, 265] width 118 height 47
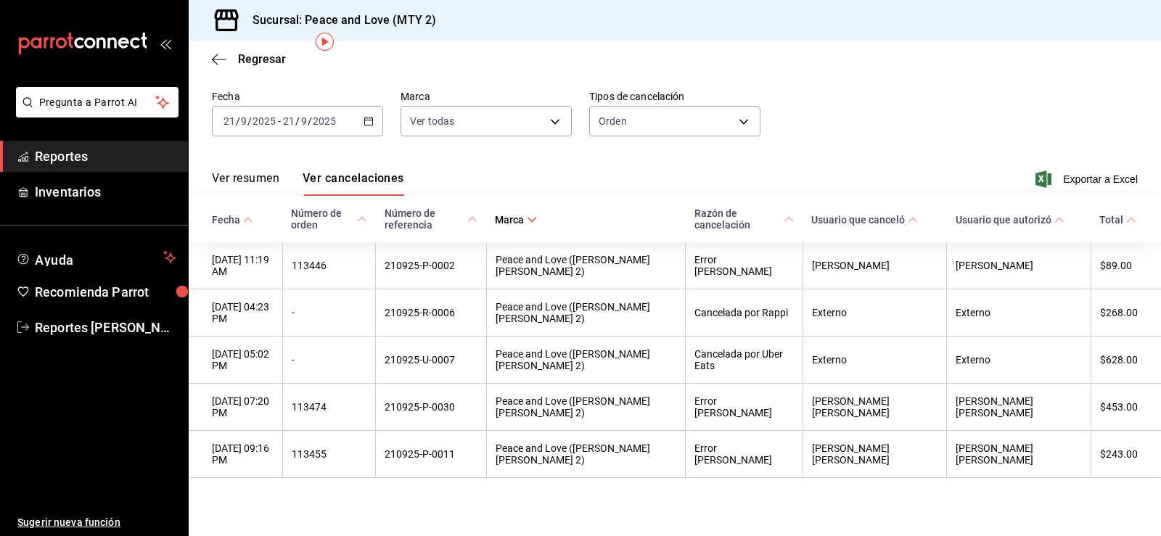
click at [278, 171] on button "Ver resumen" at bounding box center [245, 183] width 67 height 25
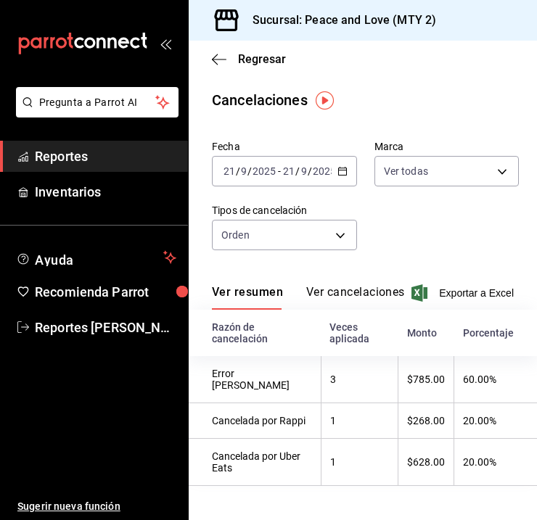
click at [259, 46] on div "Regresar" at bounding box center [363, 59] width 348 height 37
click at [261, 65] on span "Regresar" at bounding box center [262, 59] width 48 height 14
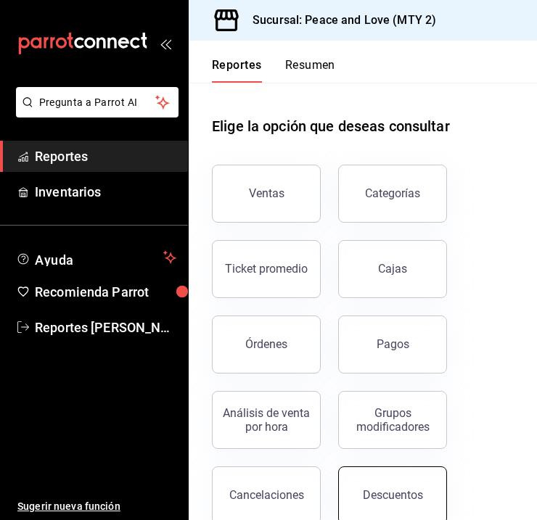
click at [390, 489] on div "Descuentos" at bounding box center [393, 495] width 60 height 14
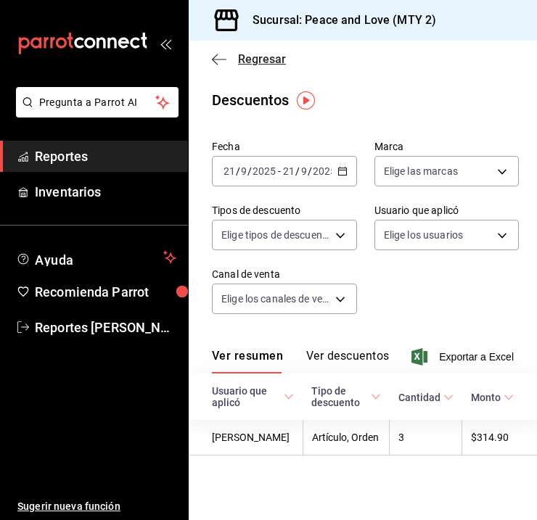
click at [260, 57] on span "Regresar" at bounding box center [262, 59] width 48 height 14
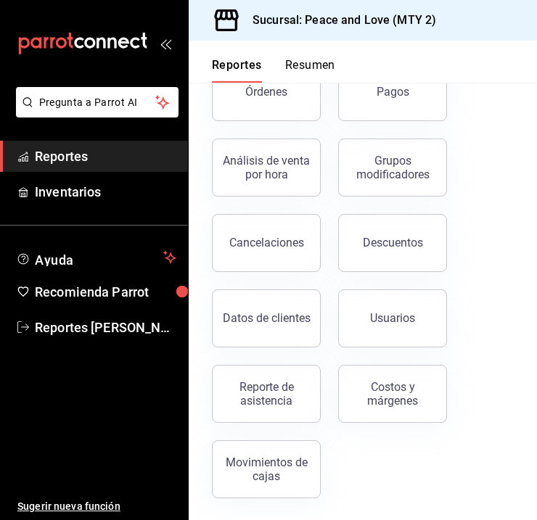
scroll to position [254, 0]
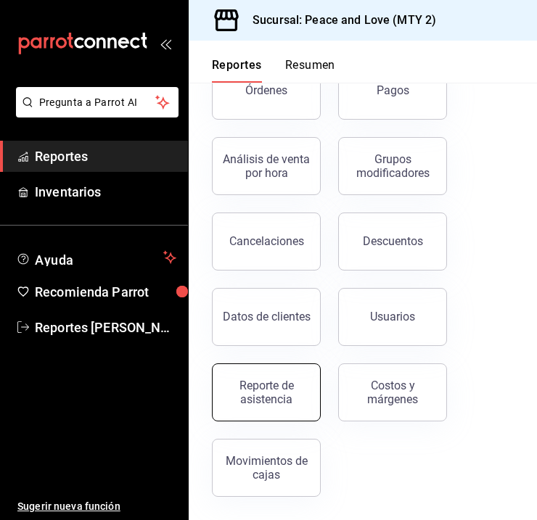
click at [274, 395] on div "Reporte de asistencia" at bounding box center [266, 393] width 90 height 28
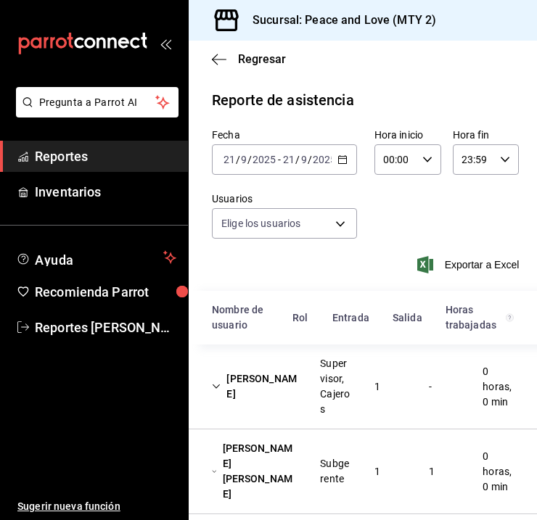
type input "df716115-a66c-409e-928d-ee082c8a1897,7ad74d14-eb0f-4077-9c12-ec4012b952b2,6a0dd…"
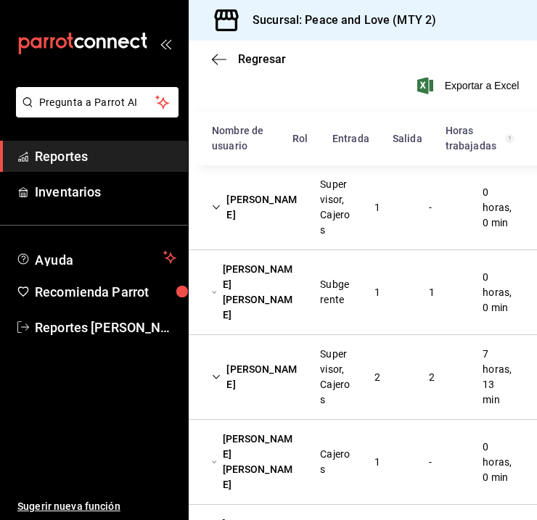
scroll to position [177, 0]
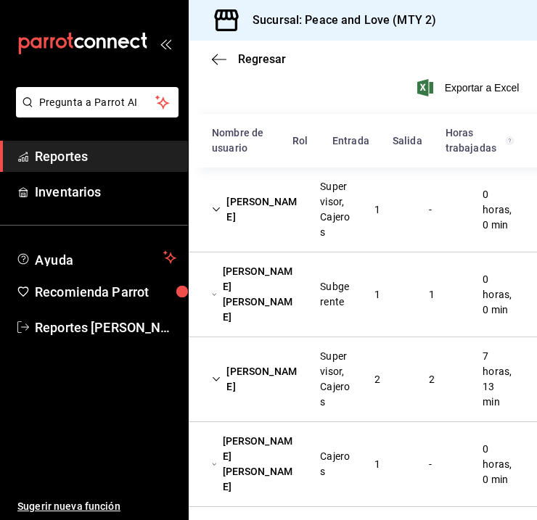
click at [443, 224] on div "[PERSON_NAME] Supervisor, Cajeros 1 - 0 horas, 0 min" at bounding box center [363, 210] width 348 height 85
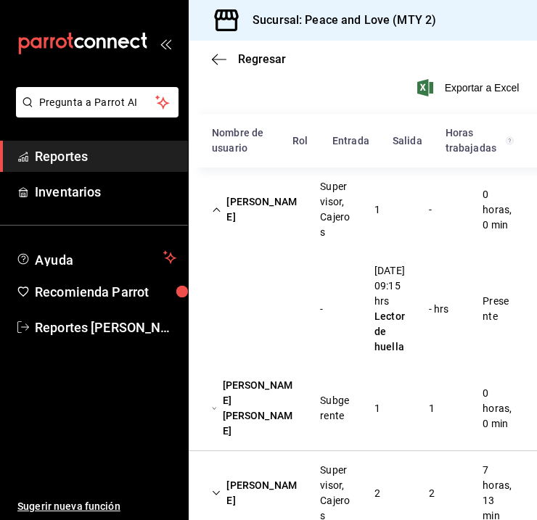
click at [446, 218] on div "[PERSON_NAME] Supervisor, Cajeros 1 - 0 horas, 0 min" at bounding box center [363, 210] width 348 height 84
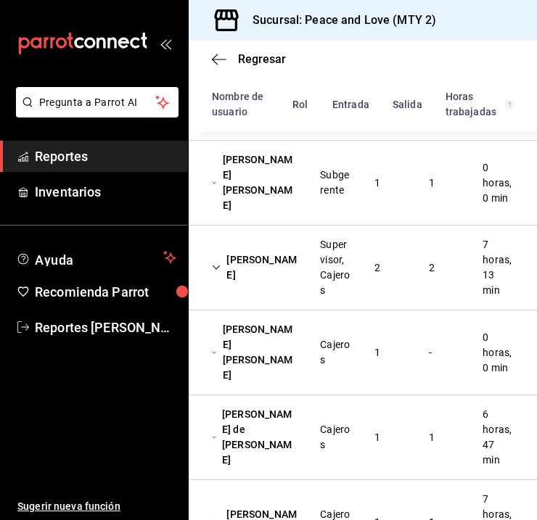
scroll to position [292, 0]
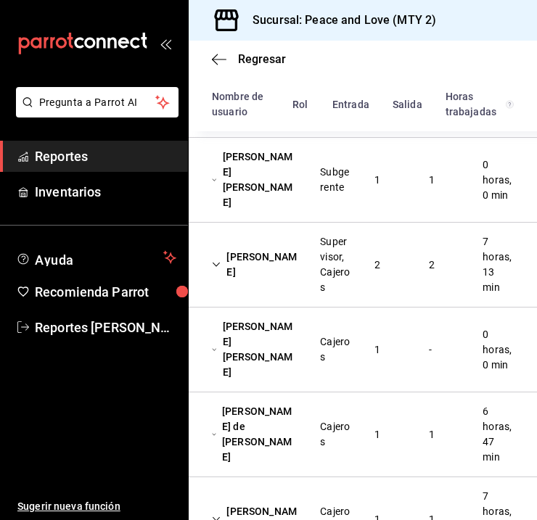
click at [434, 337] on div "-" at bounding box center [430, 350] width 26 height 27
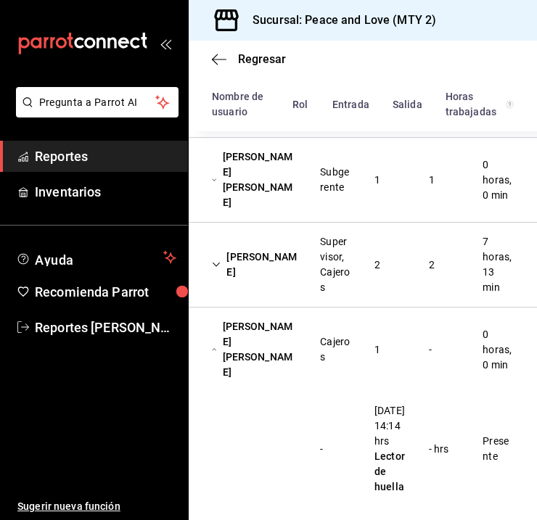
click at [337, 335] on div "Cajeros" at bounding box center [335, 350] width 31 height 30
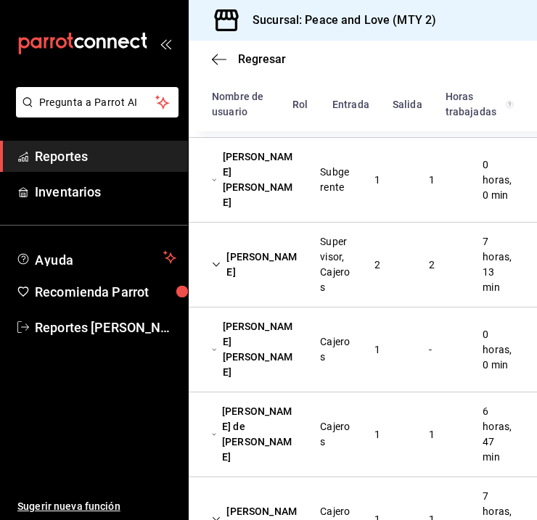
click at [320, 260] on div "Supervisor, Cajeros" at bounding box center [335, 264] width 31 height 61
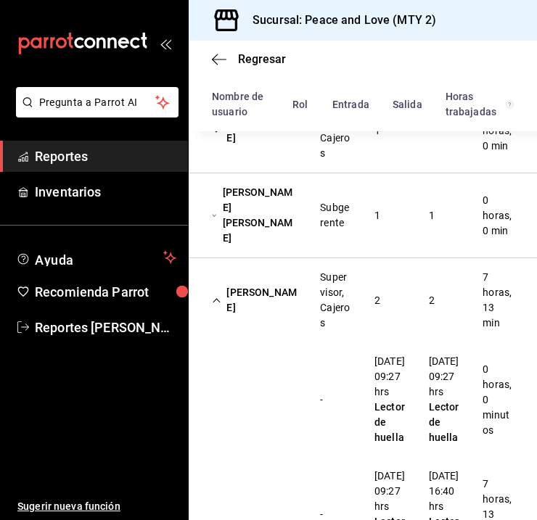
scroll to position [242, 0]
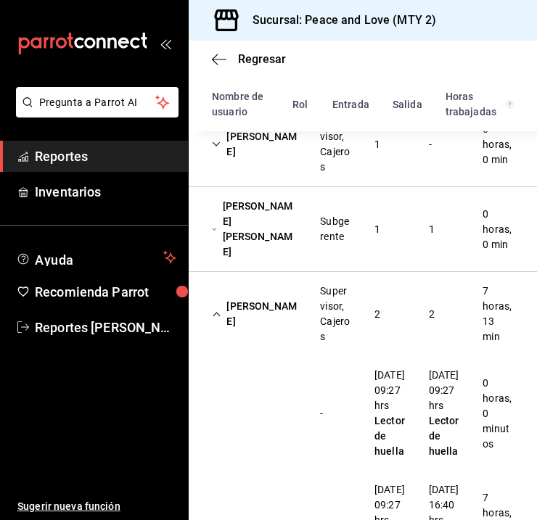
click at [360, 238] on div "[PERSON_NAME] [PERSON_NAME] Subgerente 1 1 0 horas, 0 min" at bounding box center [363, 229] width 348 height 85
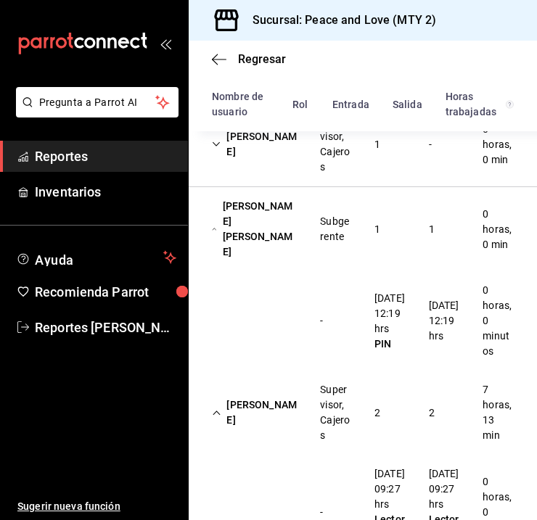
click at [276, 221] on div "[PERSON_NAME] [PERSON_NAME]" at bounding box center [254, 229] width 108 height 73
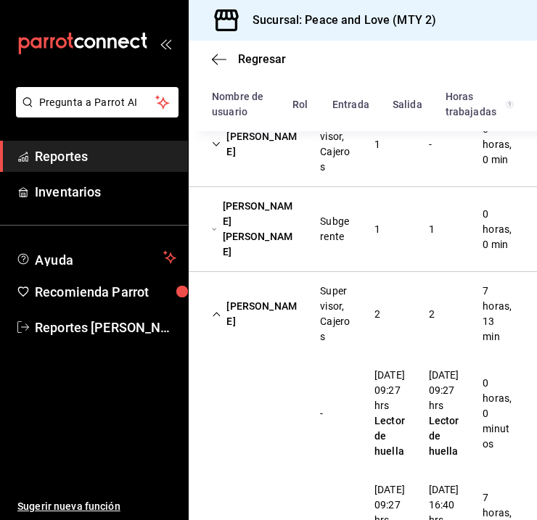
click at [308, 296] on div "Supervisor, Cajeros" at bounding box center [335, 314] width 54 height 73
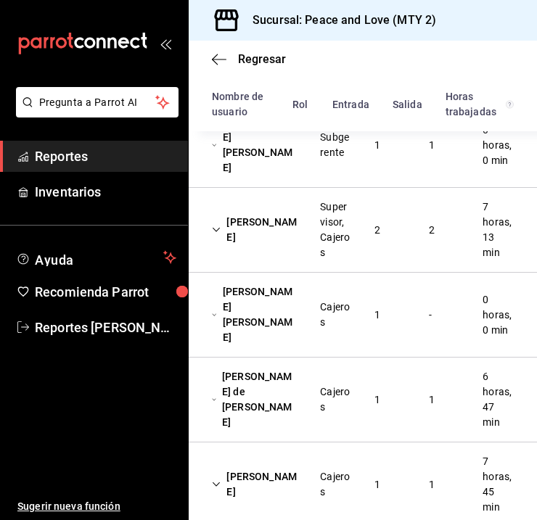
click at [423, 387] on div "1" at bounding box center [431, 400] width 29 height 27
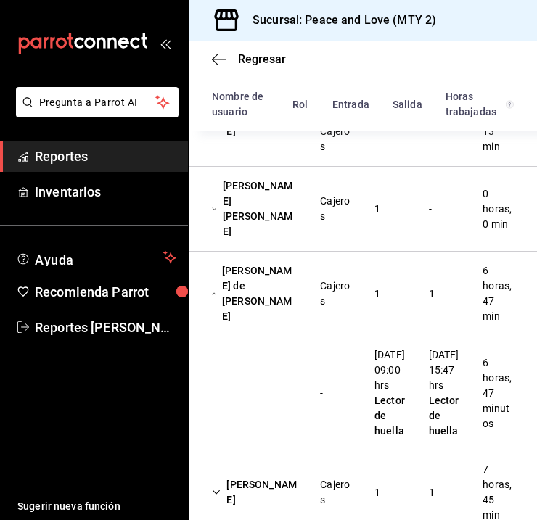
scroll to position [456, 0]
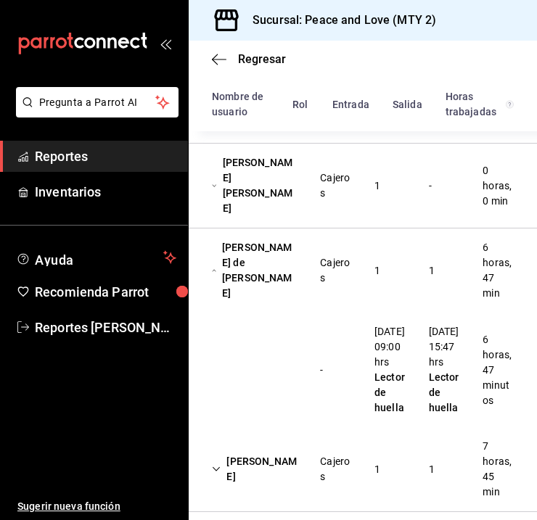
click at [442, 454] on div "[PERSON_NAME] 1 1 7 horas, 45 min" at bounding box center [363, 469] width 348 height 85
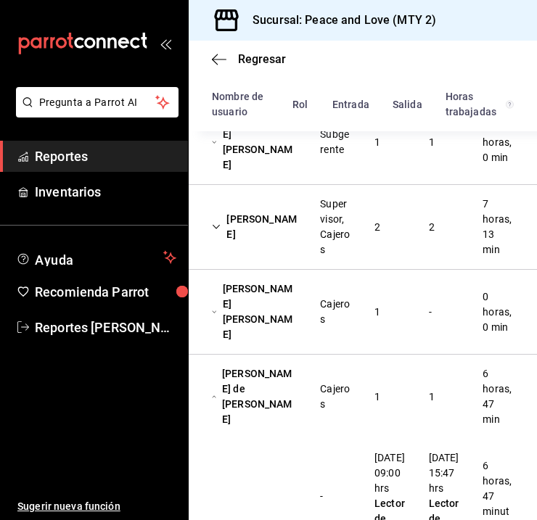
scroll to position [319, 0]
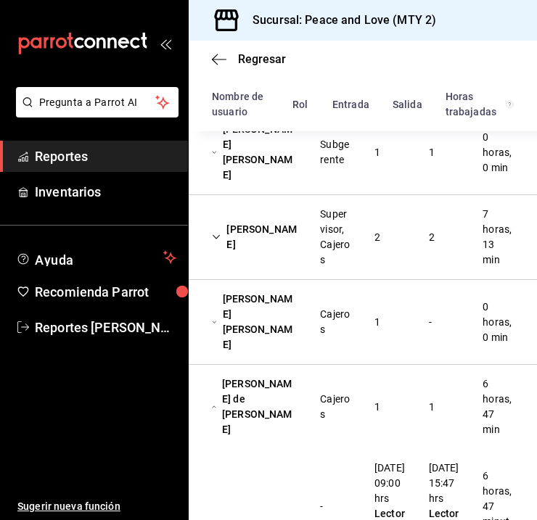
click at [443, 313] on div "[PERSON_NAME] [PERSON_NAME] Cajeros 1 - 0 horas, 0 min" at bounding box center [363, 322] width 348 height 85
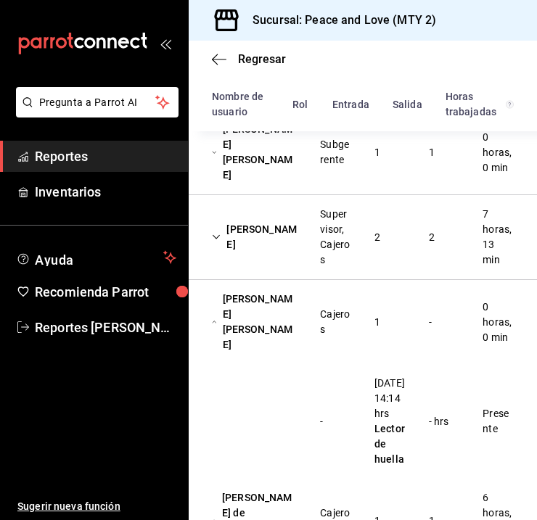
click at [413, 242] on div "[PERSON_NAME] Supervisor, Cajeros 2 2 7 horas, 13 min" at bounding box center [363, 237] width 348 height 85
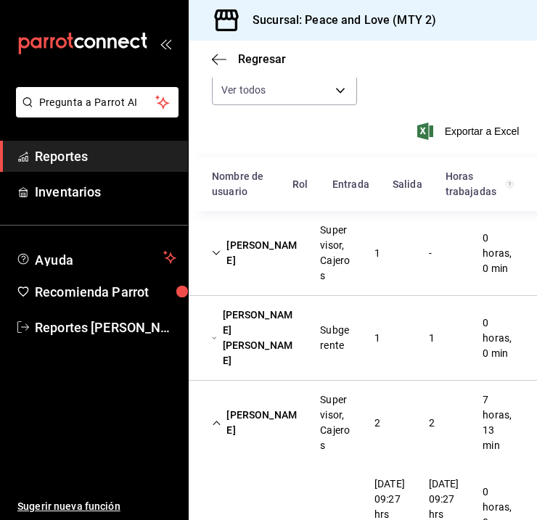
scroll to position [126, 0]
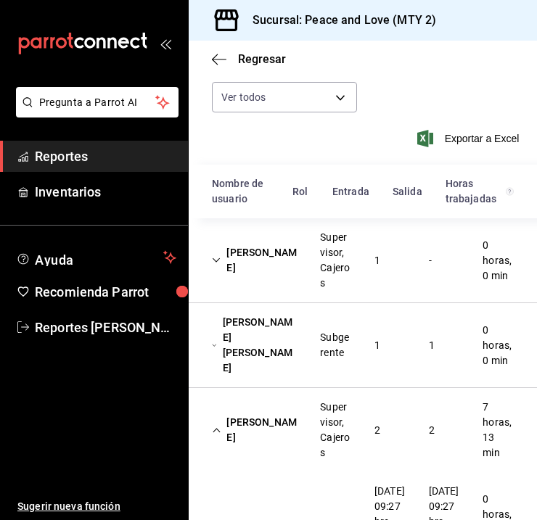
click at [356, 251] on div "Supervisor, Cajeros" at bounding box center [335, 260] width 54 height 73
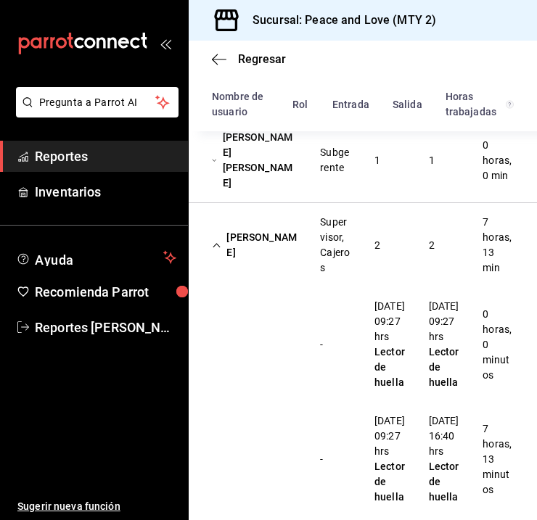
scroll to position [459, 0]
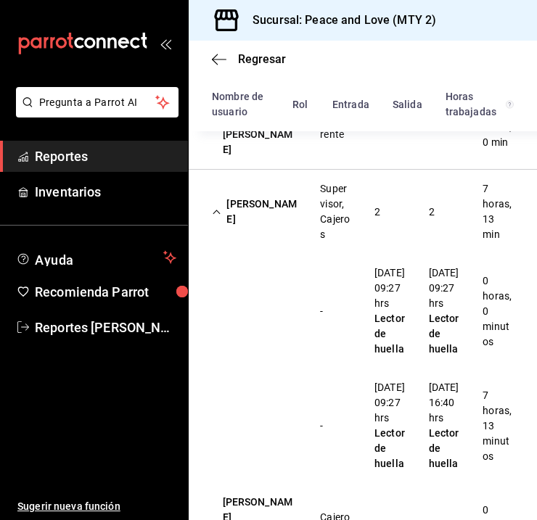
click at [372, 200] on div "2" at bounding box center [377, 212] width 29 height 27
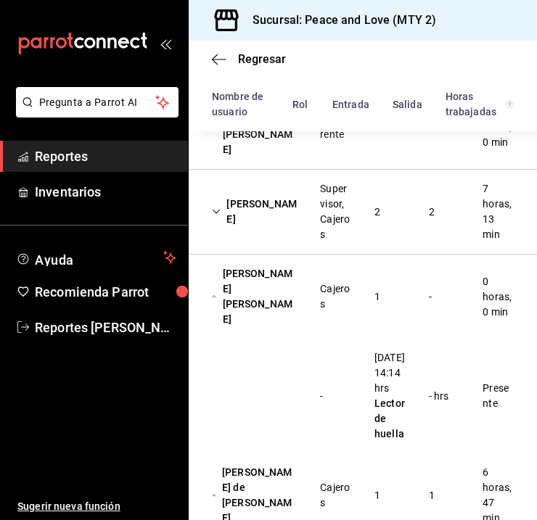
click at [372, 200] on div "2" at bounding box center [377, 212] width 29 height 27
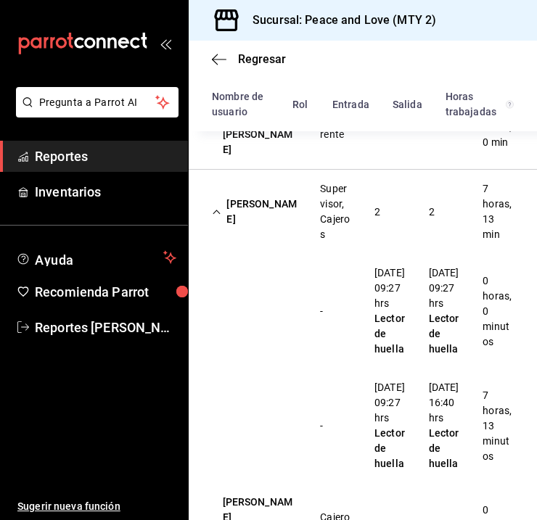
click at [309, 213] on div "Supervisor, Cajeros" at bounding box center [335, 212] width 54 height 73
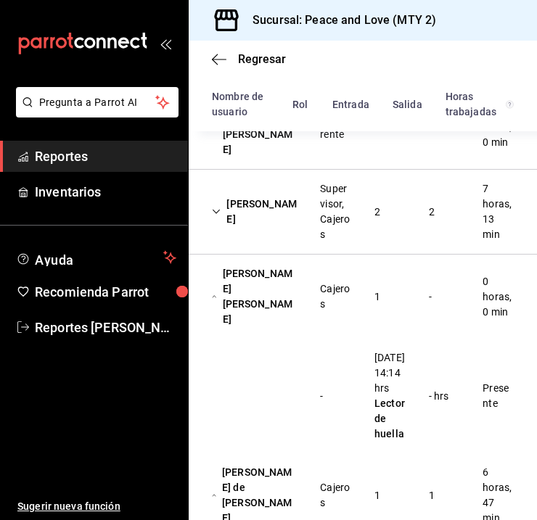
click at [320, 148] on div "Subgerente" at bounding box center [335, 127] width 54 height 42
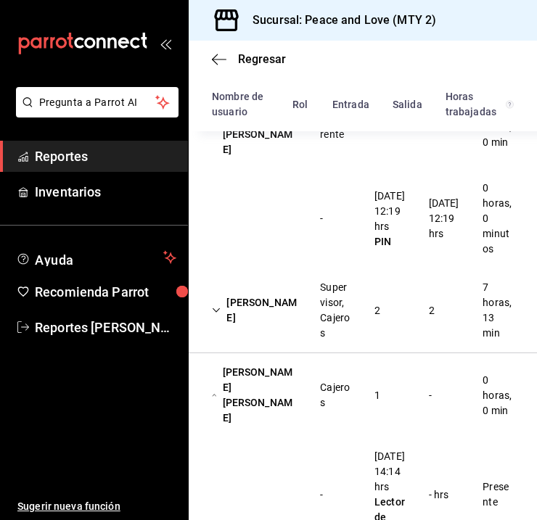
click at [374, 157] on div "[PERSON_NAME] [PERSON_NAME] Subgerente 1 1 0 horas, 0 min" at bounding box center [363, 127] width 348 height 84
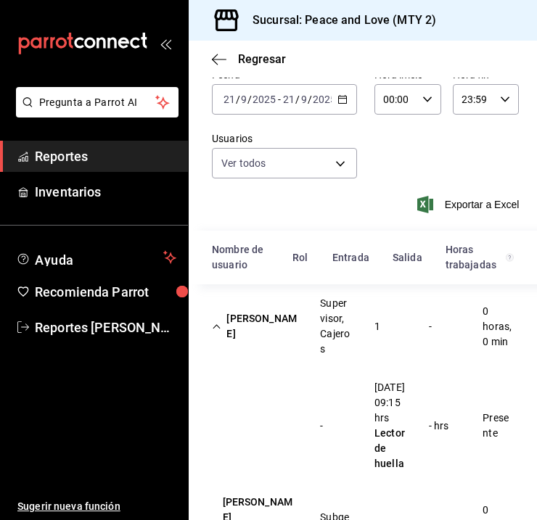
scroll to position [41, 0]
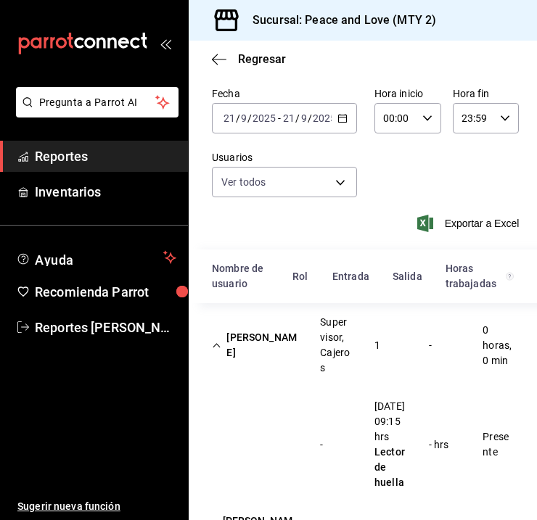
click at [308, 126] on div "[DATE] [DATE] - [DATE] [DATE]" at bounding box center [284, 118] width 145 height 30
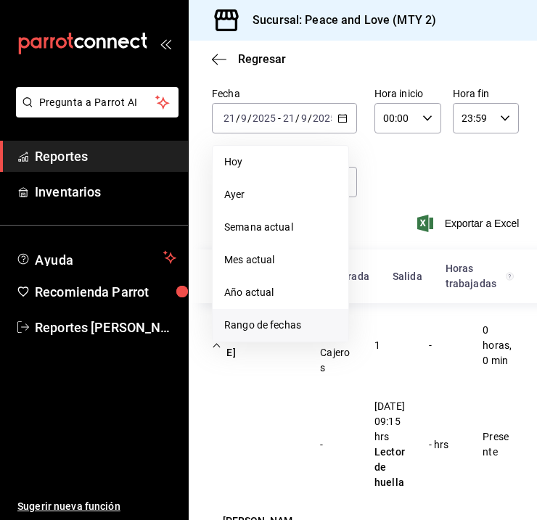
click at [274, 322] on span "Rango de fechas" at bounding box center [280, 325] width 112 height 15
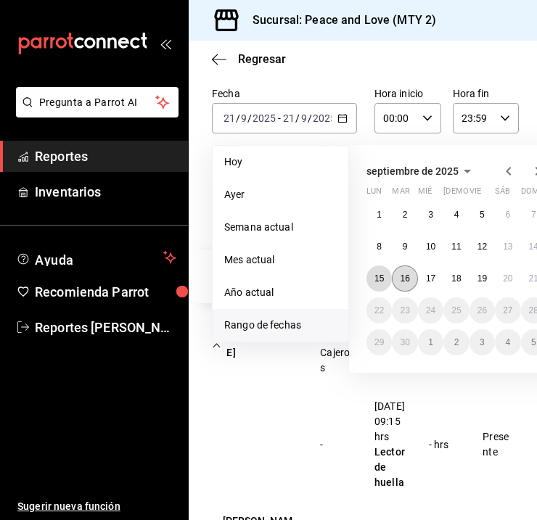
drag, startPoint x: 380, startPoint y: 280, endPoint x: 392, endPoint y: 277, distance: 12.0
click at [381, 279] on abbr "15" at bounding box center [378, 279] width 9 height 10
click at [522, 274] on button "21" at bounding box center [533, 279] width 25 height 26
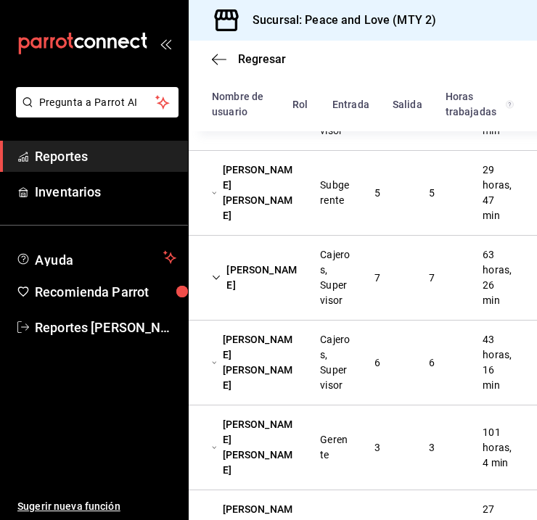
scroll to position [281, 0]
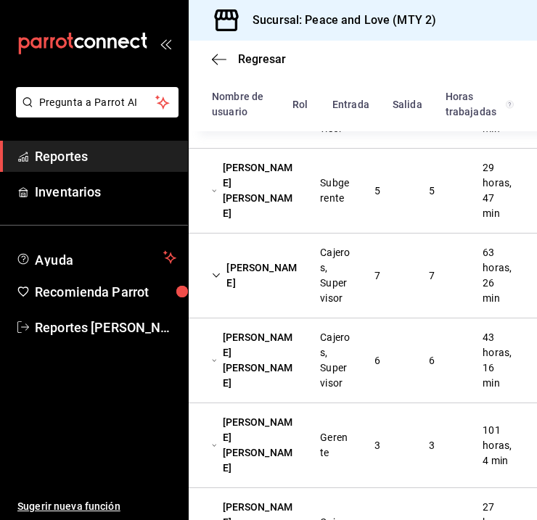
click at [393, 194] on div "[PERSON_NAME] [PERSON_NAME] Subgerente 5 5 29 horas, 47 min" at bounding box center [363, 191] width 348 height 85
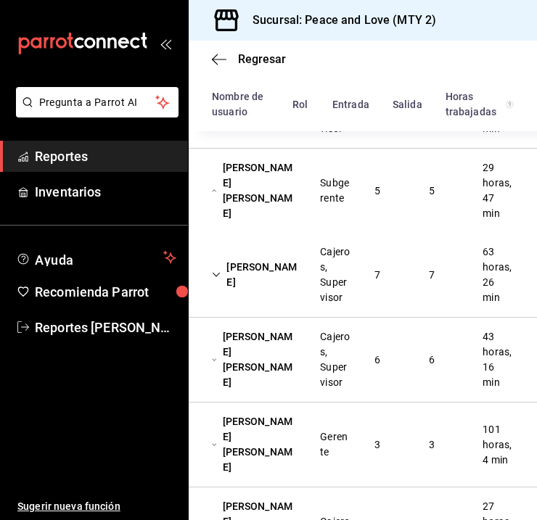
click at [320, 194] on div "Subgerente" at bounding box center [335, 191] width 31 height 30
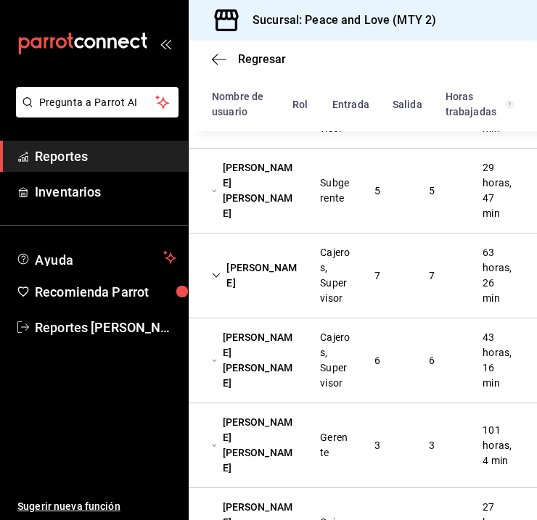
click at [320, 194] on div "Subgerente" at bounding box center [335, 191] width 31 height 30
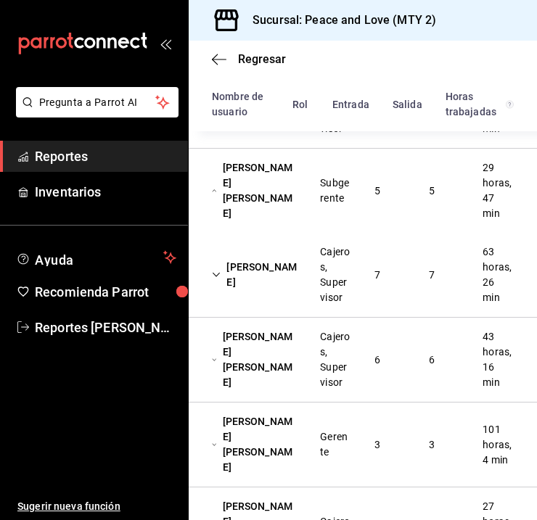
click at [332, 263] on div "Cajeros, Supervisor" at bounding box center [335, 275] width 31 height 61
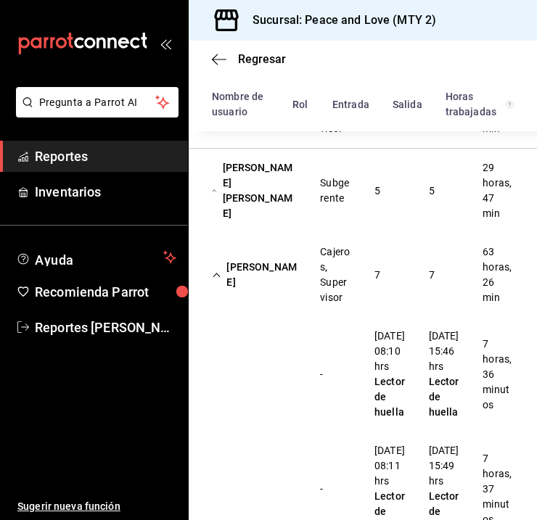
click at [334, 264] on div "Cajeros, Supervisor" at bounding box center [335, 275] width 31 height 61
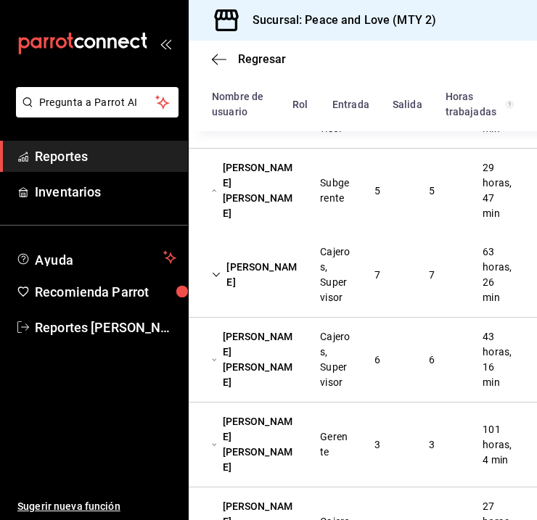
click at [335, 210] on div "Subgerente" at bounding box center [335, 191] width 54 height 42
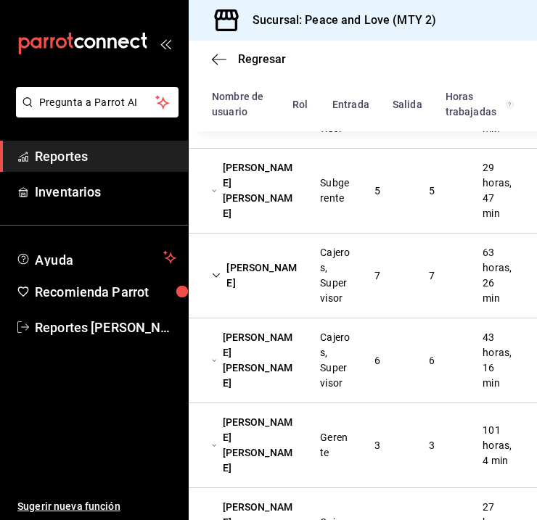
click at [335, 202] on div "Subgerente" at bounding box center [335, 191] width 31 height 30
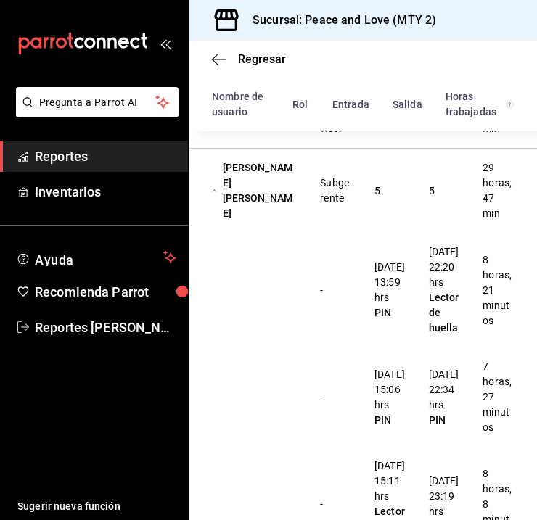
click at [218, 192] on div "[PERSON_NAME] [PERSON_NAME]" at bounding box center [254, 191] width 108 height 73
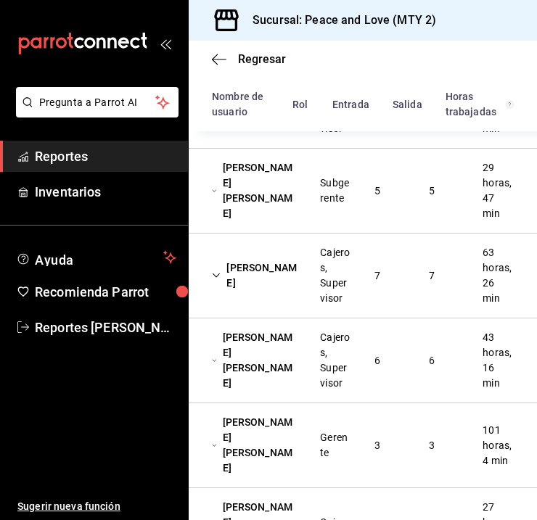
click at [218, 192] on div "[PERSON_NAME] [PERSON_NAME]" at bounding box center [254, 191] width 108 height 73
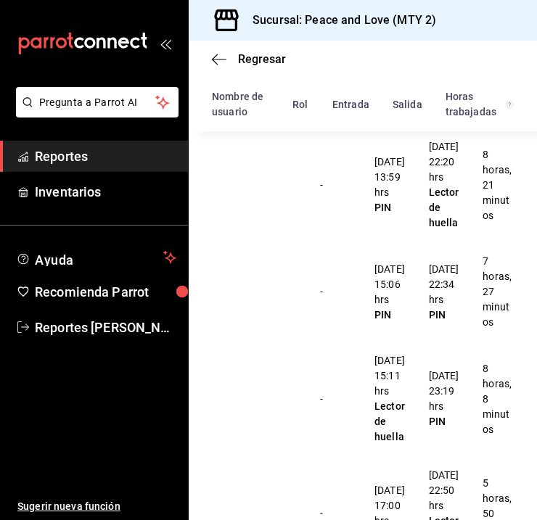
scroll to position [242, 0]
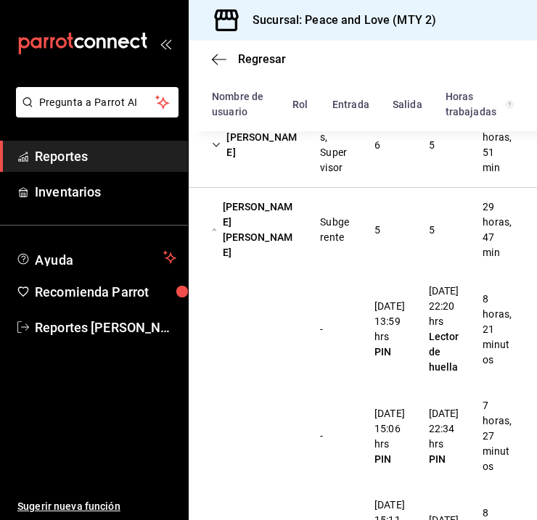
click at [373, 217] on div "5" at bounding box center [377, 230] width 29 height 27
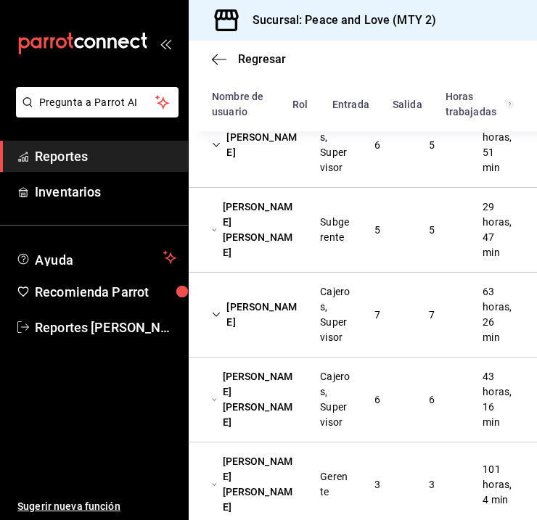
click at [335, 301] on div "Cajeros, Supervisor" at bounding box center [335, 314] width 31 height 61
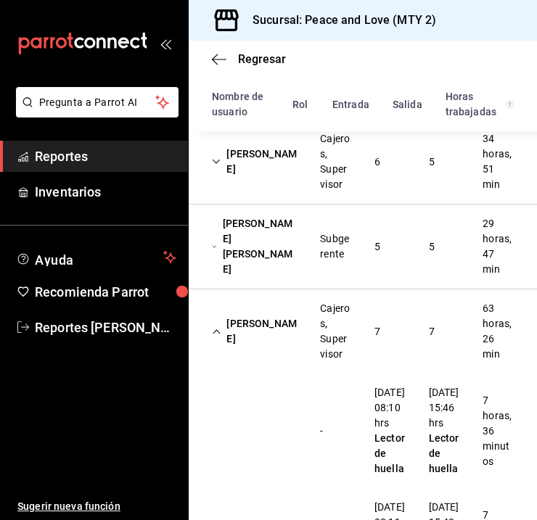
scroll to position [192, 0]
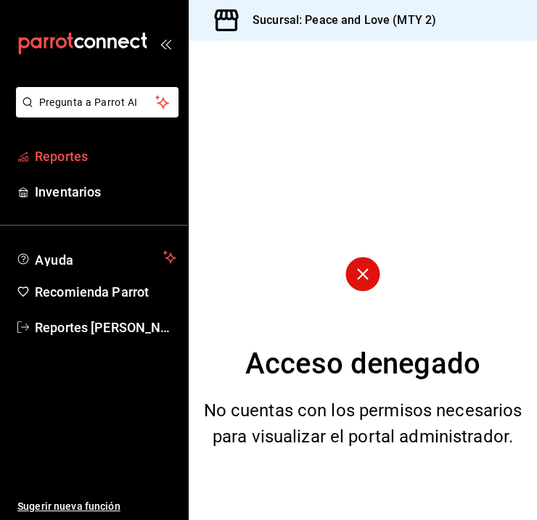
click at [70, 165] on span "Reportes" at bounding box center [106, 157] width 142 height 20
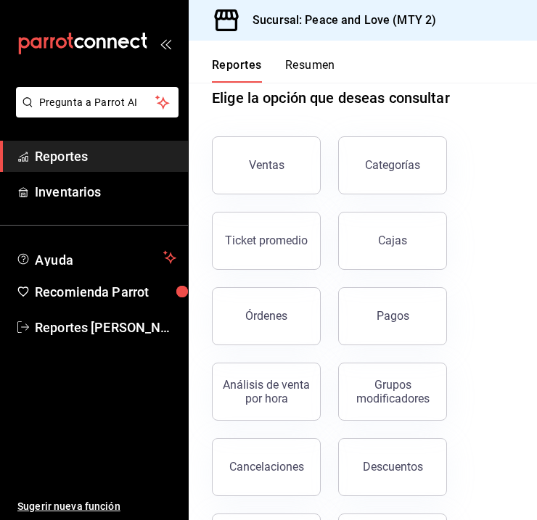
scroll to position [254, 0]
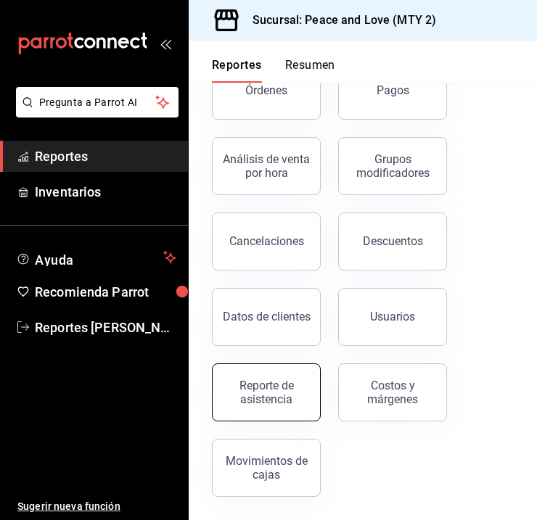
click at [262, 388] on div "Reporte de asistencia" at bounding box center [266, 393] width 90 height 28
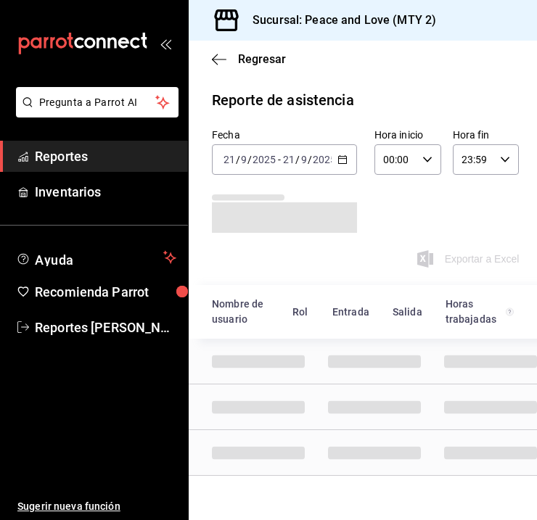
click at [330, 143] on div "Fecha 2025-09-21 21 / 9 / 2025 - 2025-09-21 21 / 9 / 2025" at bounding box center [284, 151] width 145 height 46
click at [330, 159] on input "2025" at bounding box center [324, 160] width 25 height 12
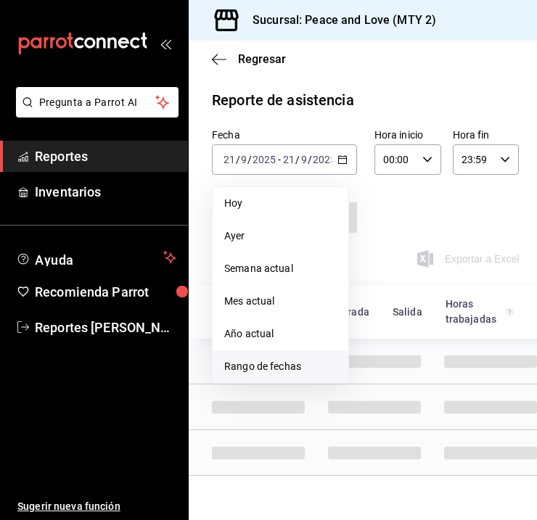
click at [278, 362] on span "Rango de fechas" at bounding box center [280, 366] width 112 height 15
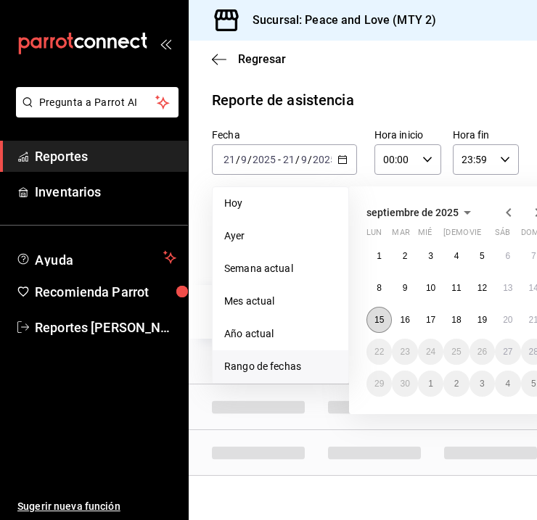
click at [376, 323] on button "15" at bounding box center [378, 320] width 25 height 26
click at [525, 316] on button "21" at bounding box center [533, 320] width 25 height 26
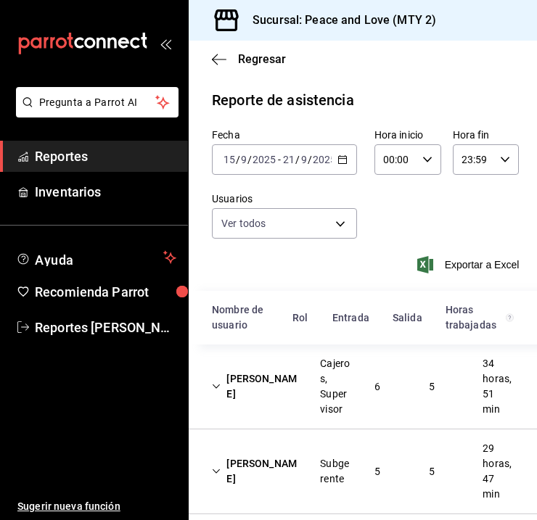
click at [388, 385] on div "Cielo Ayala García Cajeros, Supervisor 6 5 34 horas, 51 min" at bounding box center [363, 387] width 348 height 85
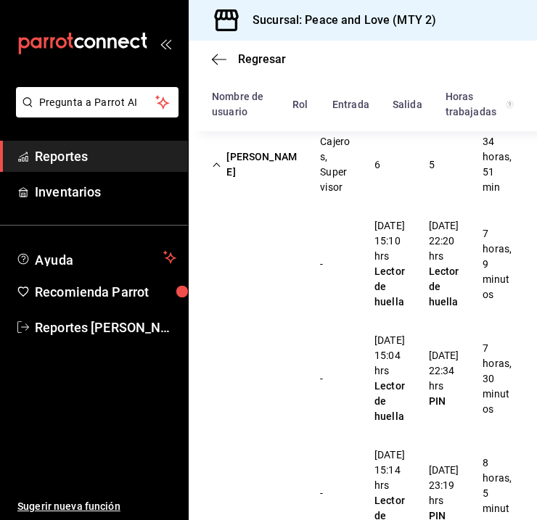
scroll to position [179, 0]
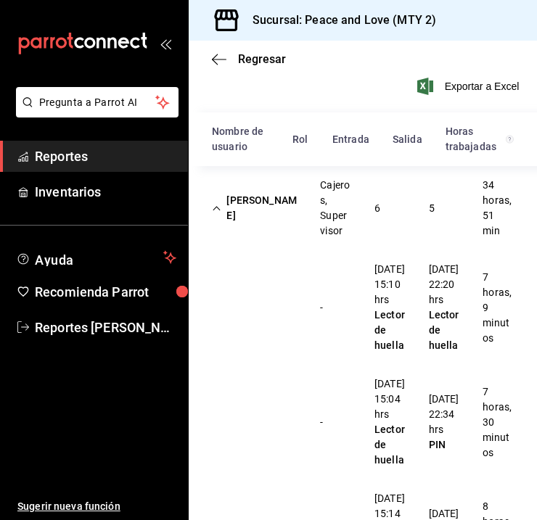
click at [398, 214] on div "Cielo Ayala García Cajeros, Supervisor 6 5 34 horas, 51 min" at bounding box center [363, 208] width 348 height 84
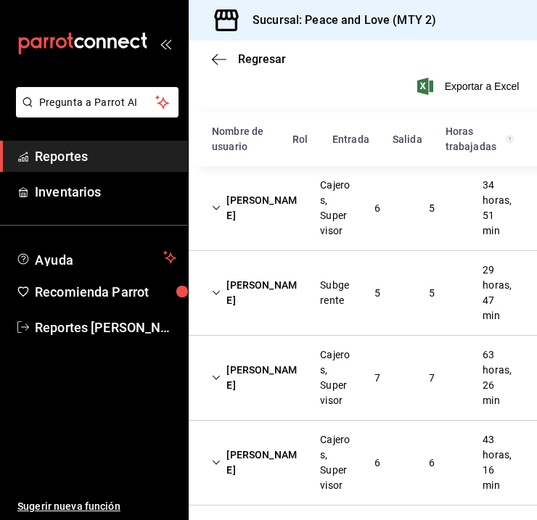
click at [367, 291] on div "5" at bounding box center [377, 293] width 29 height 27
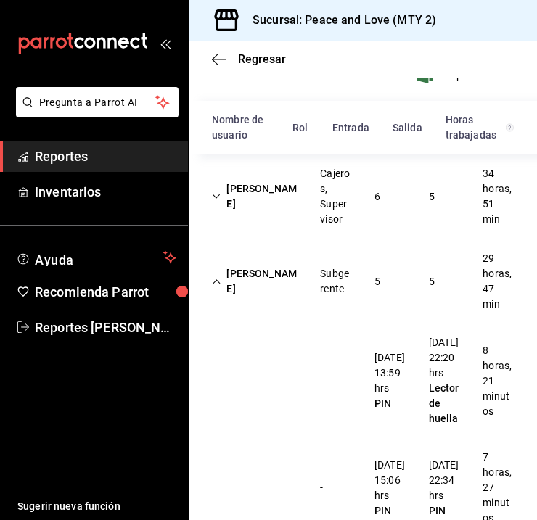
scroll to position [70, 0]
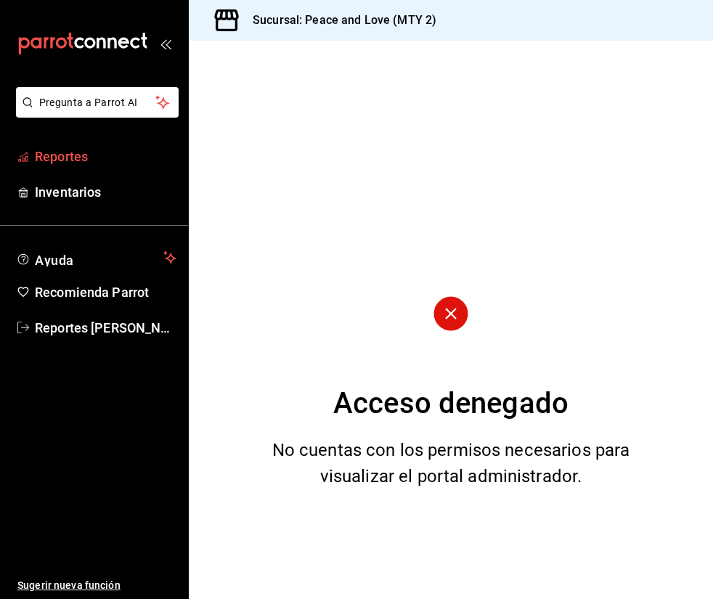
click at [63, 157] on span "Reportes" at bounding box center [106, 157] width 142 height 20
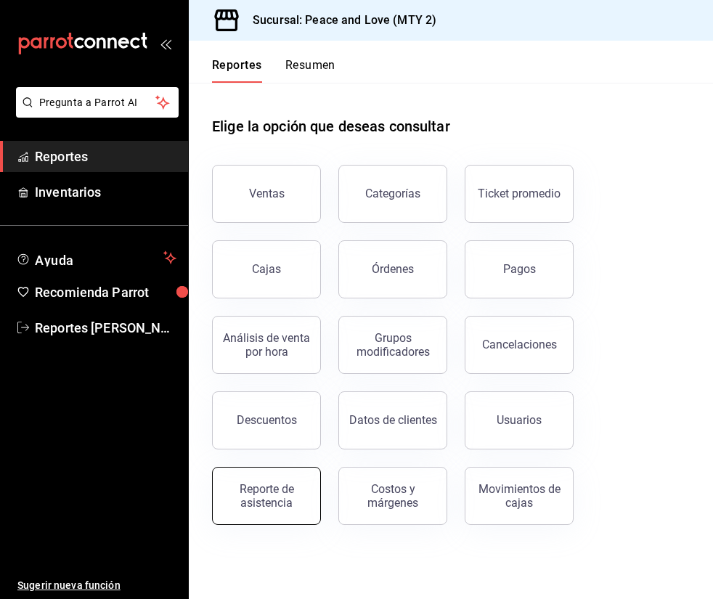
click at [263, 486] on div "Reporte de asistencia" at bounding box center [266, 496] width 90 height 28
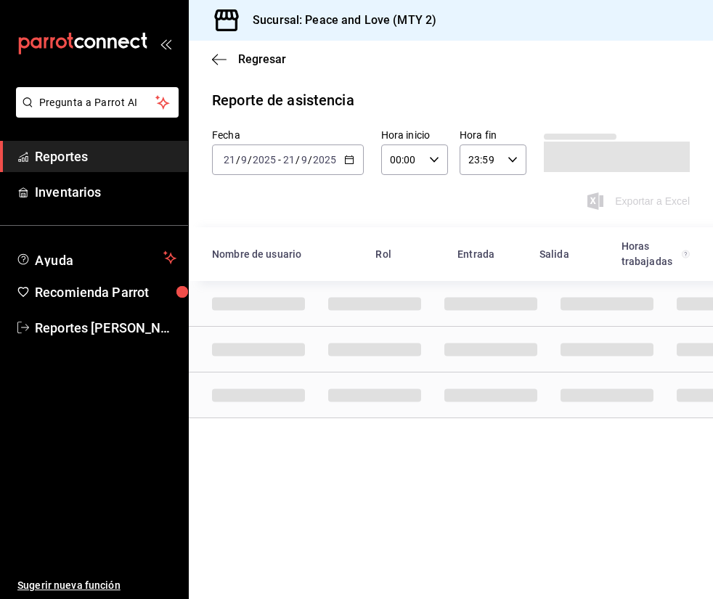
click at [313, 165] on input "2025" at bounding box center [324, 160] width 25 height 12
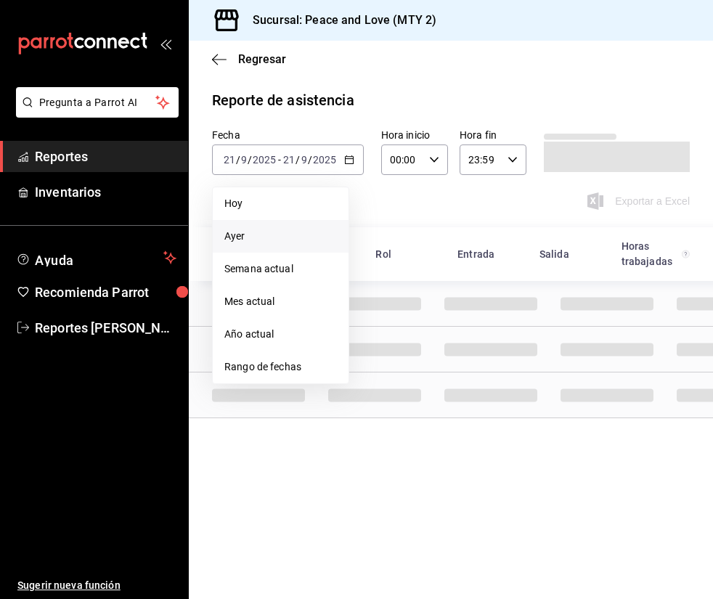
click at [284, 223] on li "Ayer" at bounding box center [281, 236] width 136 height 33
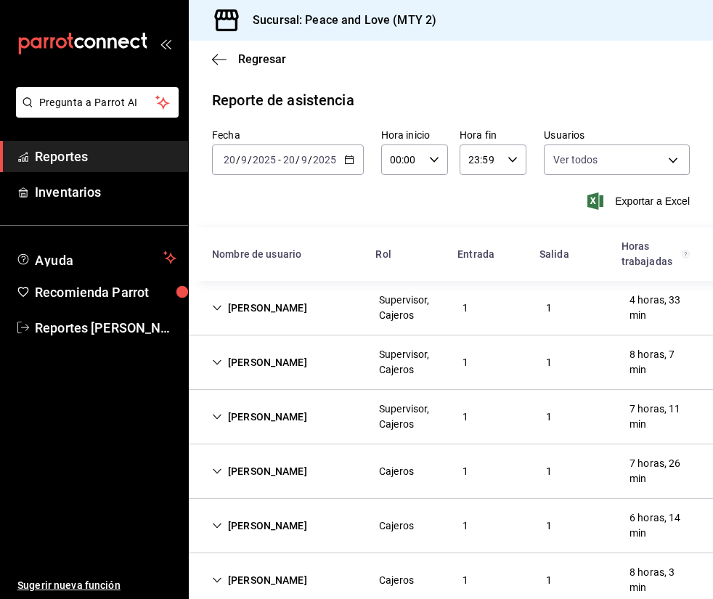
click at [411, 304] on div "Supervisor, Cajeros" at bounding box center [409, 307] width 60 height 30
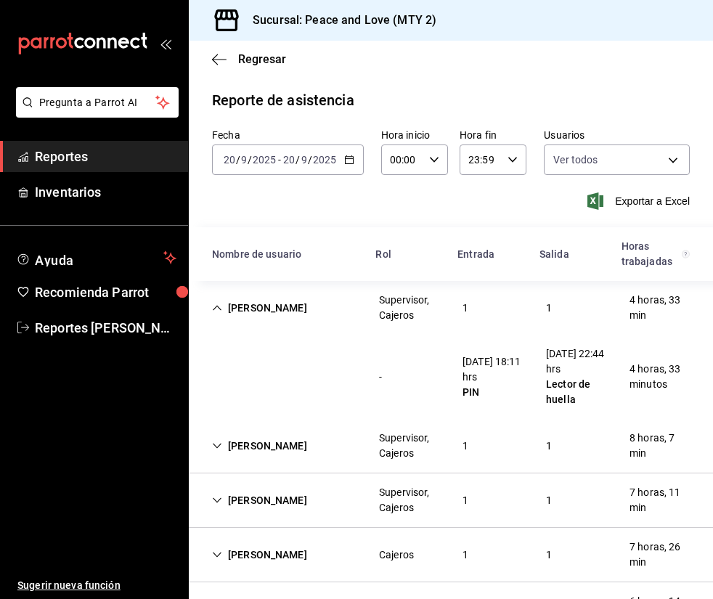
click at [412, 304] on div "Supervisor, Cajeros" at bounding box center [409, 307] width 60 height 30
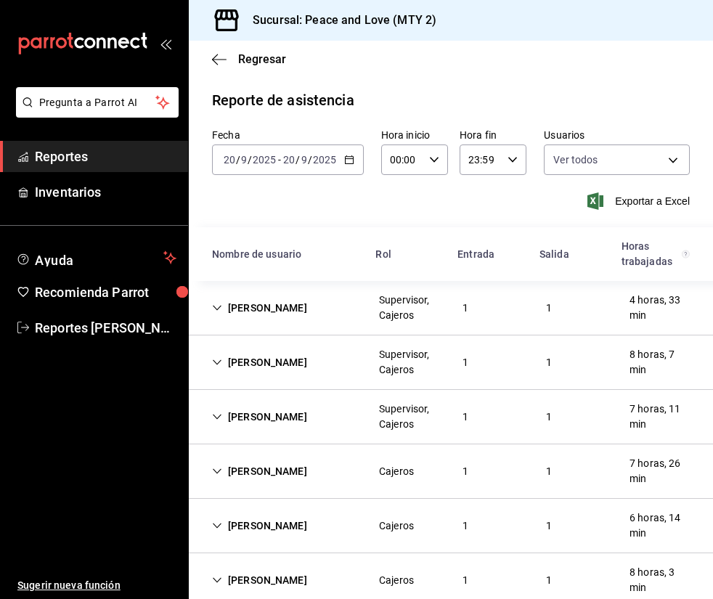
click at [420, 216] on div "Fecha 2025-09-20 20 / 9 / 2025 - 2025-09-20 20 / 9 / 2025 Hora inicio 00:00 Hor…" at bounding box center [451, 177] width 524 height 99
